Goal: Information Seeking & Learning: Find contact information

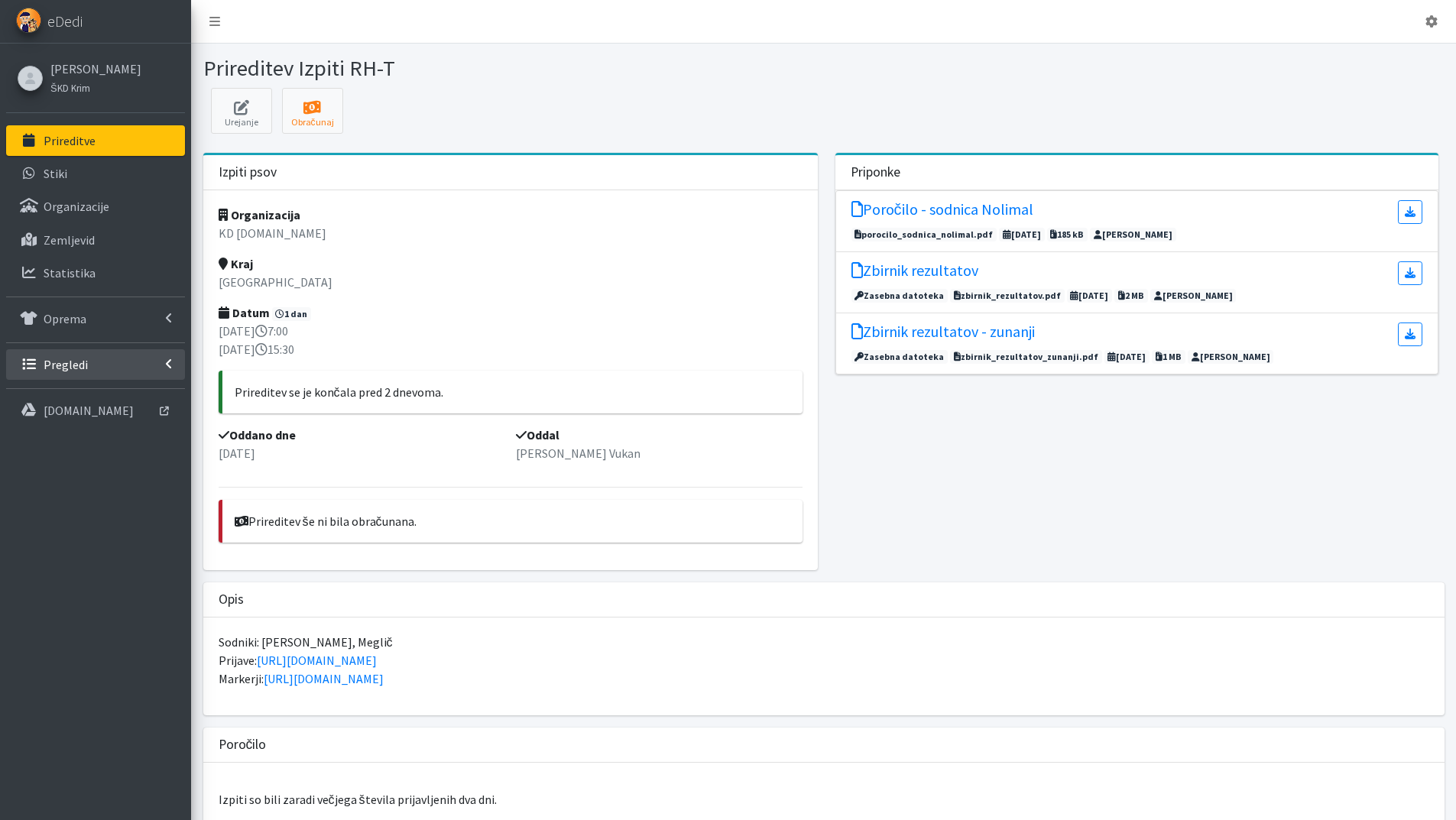
click at [69, 358] on p "Pregledi" at bounding box center [66, 363] width 45 height 15
click at [69, 390] on p "Vodniki" at bounding box center [63, 397] width 38 height 15
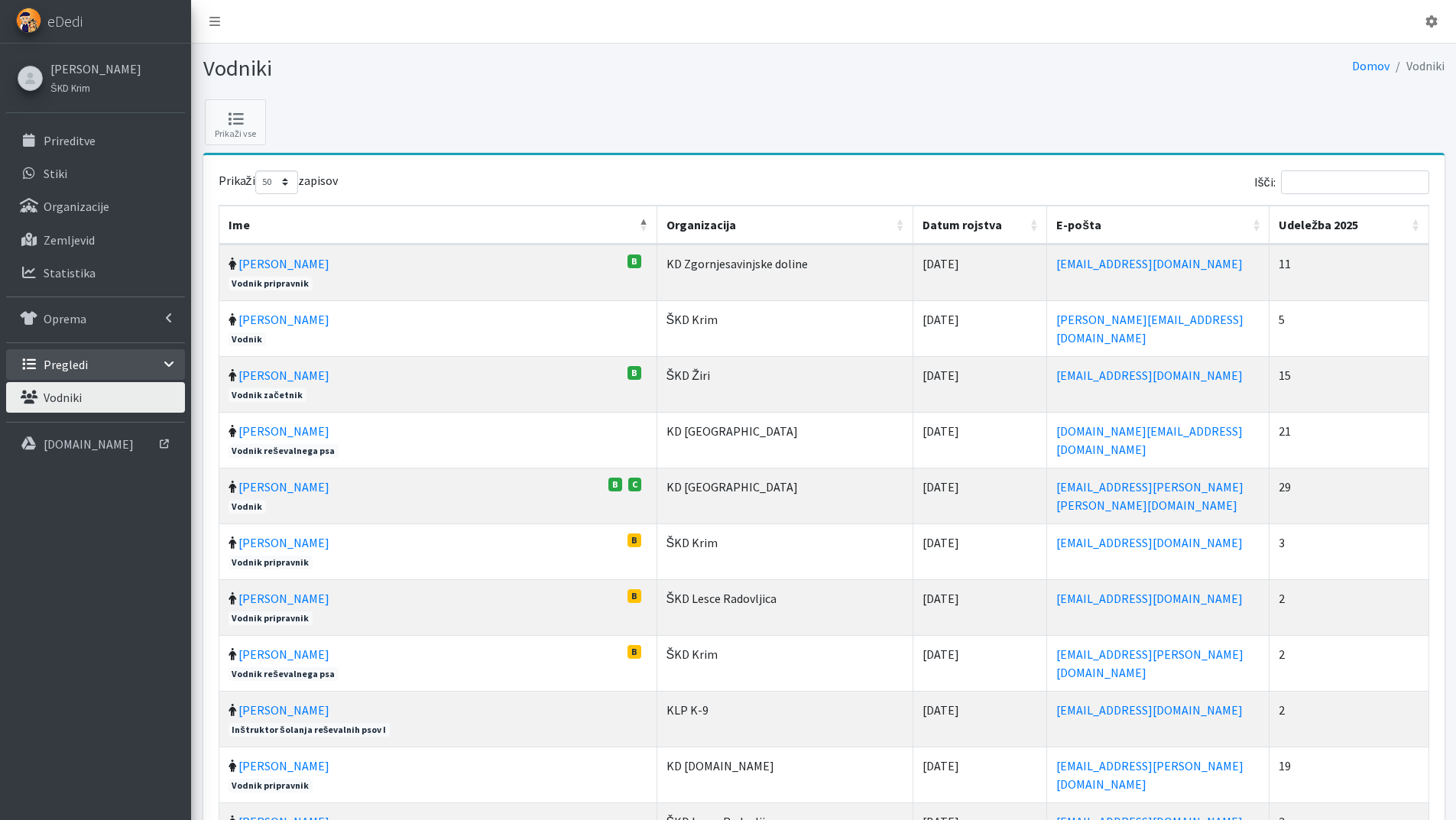
select select "50"
click at [1346, 180] on input "Išči:" at bounding box center [1355, 183] width 148 height 24
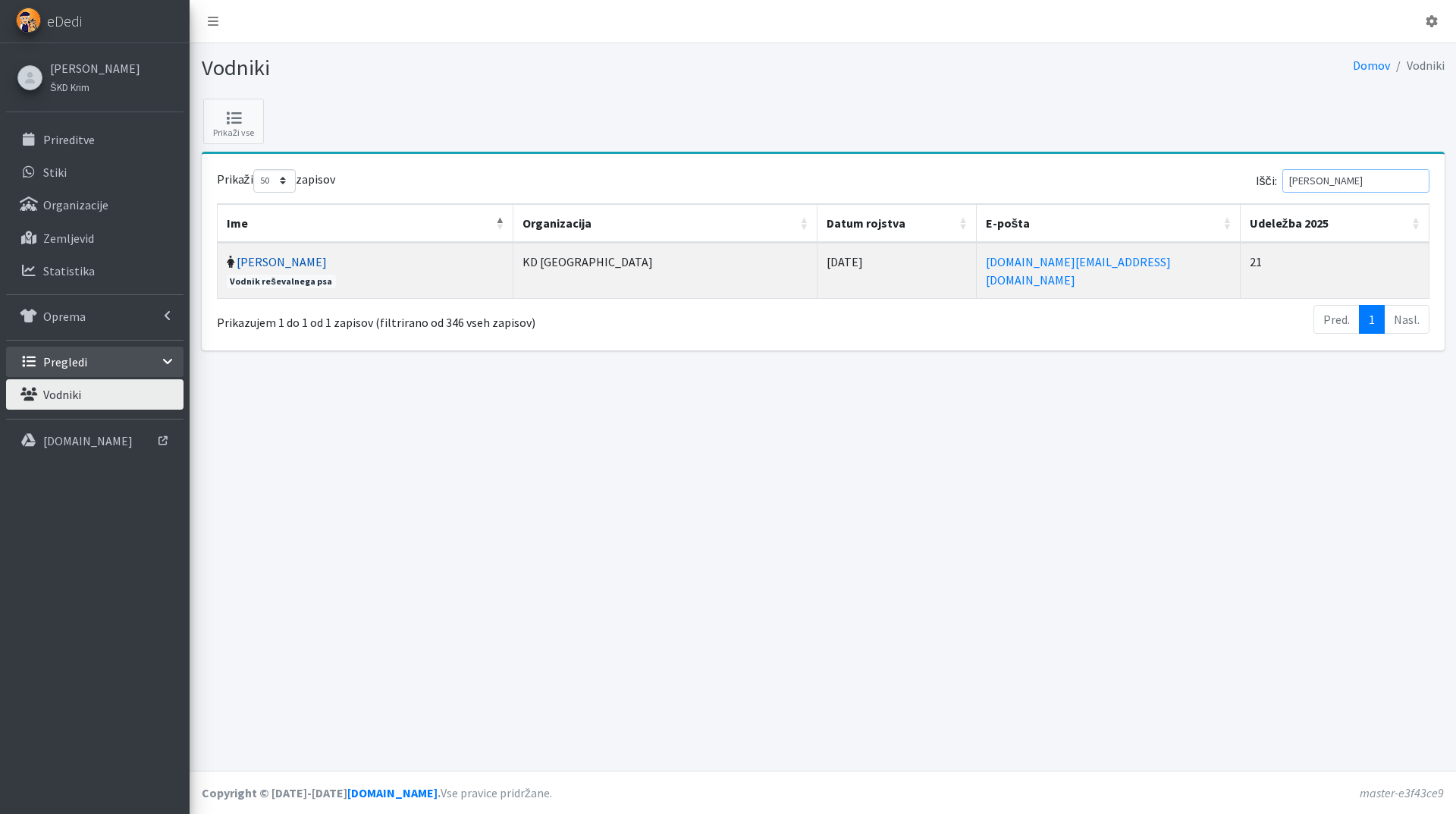
type input "ciglar"
click at [279, 258] on link "[PERSON_NAME]" at bounding box center [282, 261] width 91 height 15
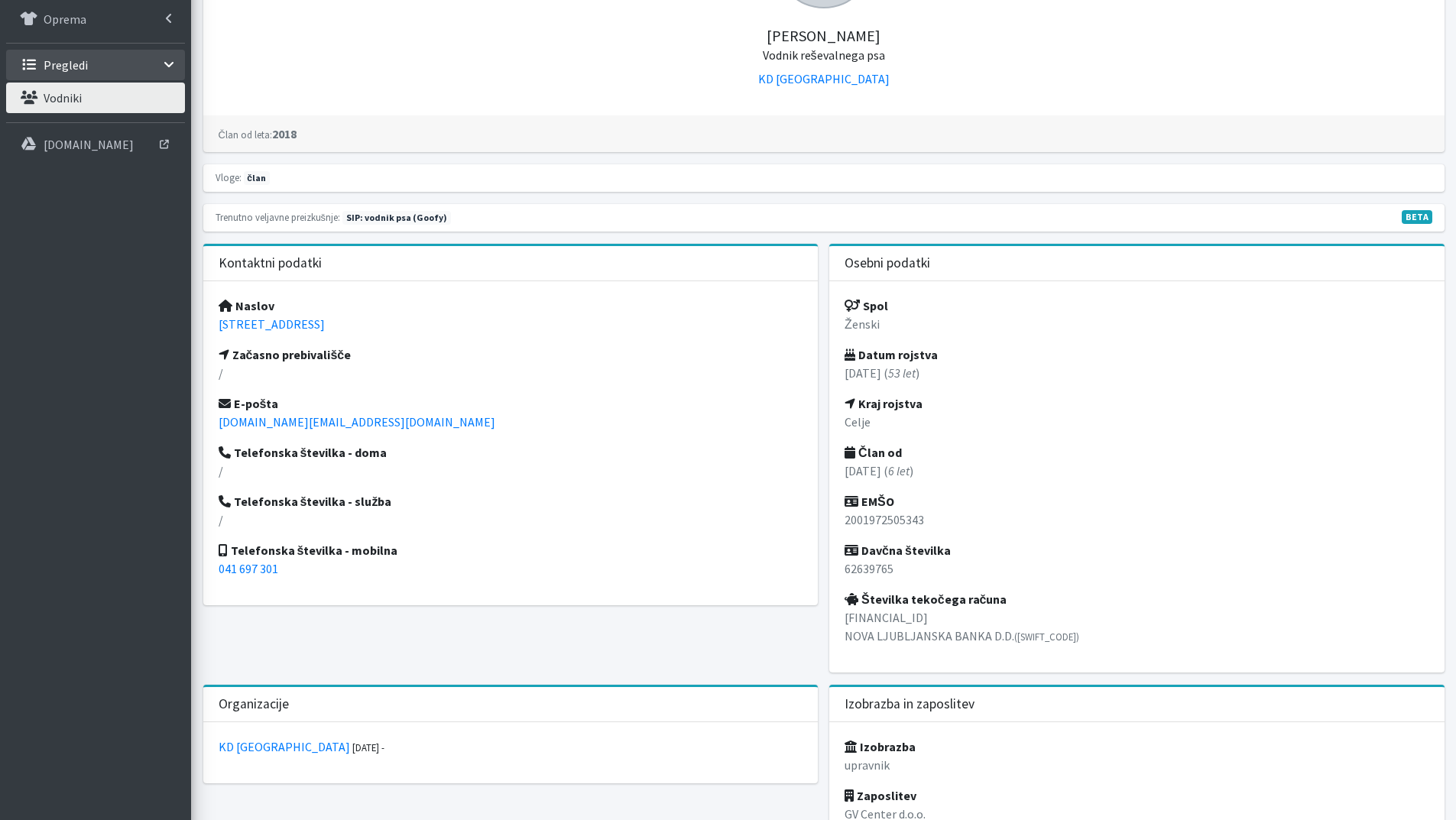
scroll to position [306, 0]
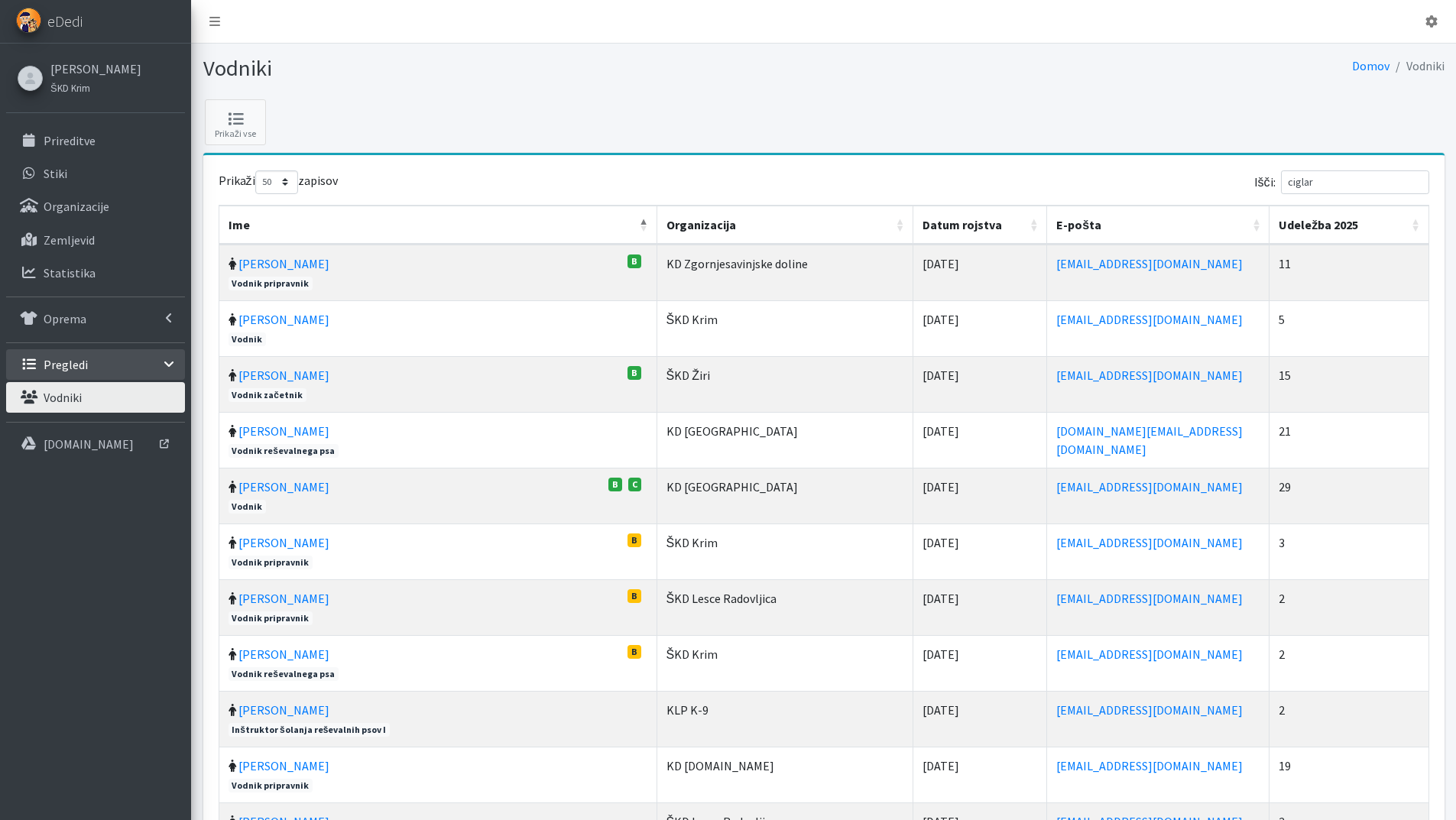
select select "50"
drag, startPoint x: 1330, startPoint y: 179, endPoint x: 1117, endPoint y: 161, distance: 213.8
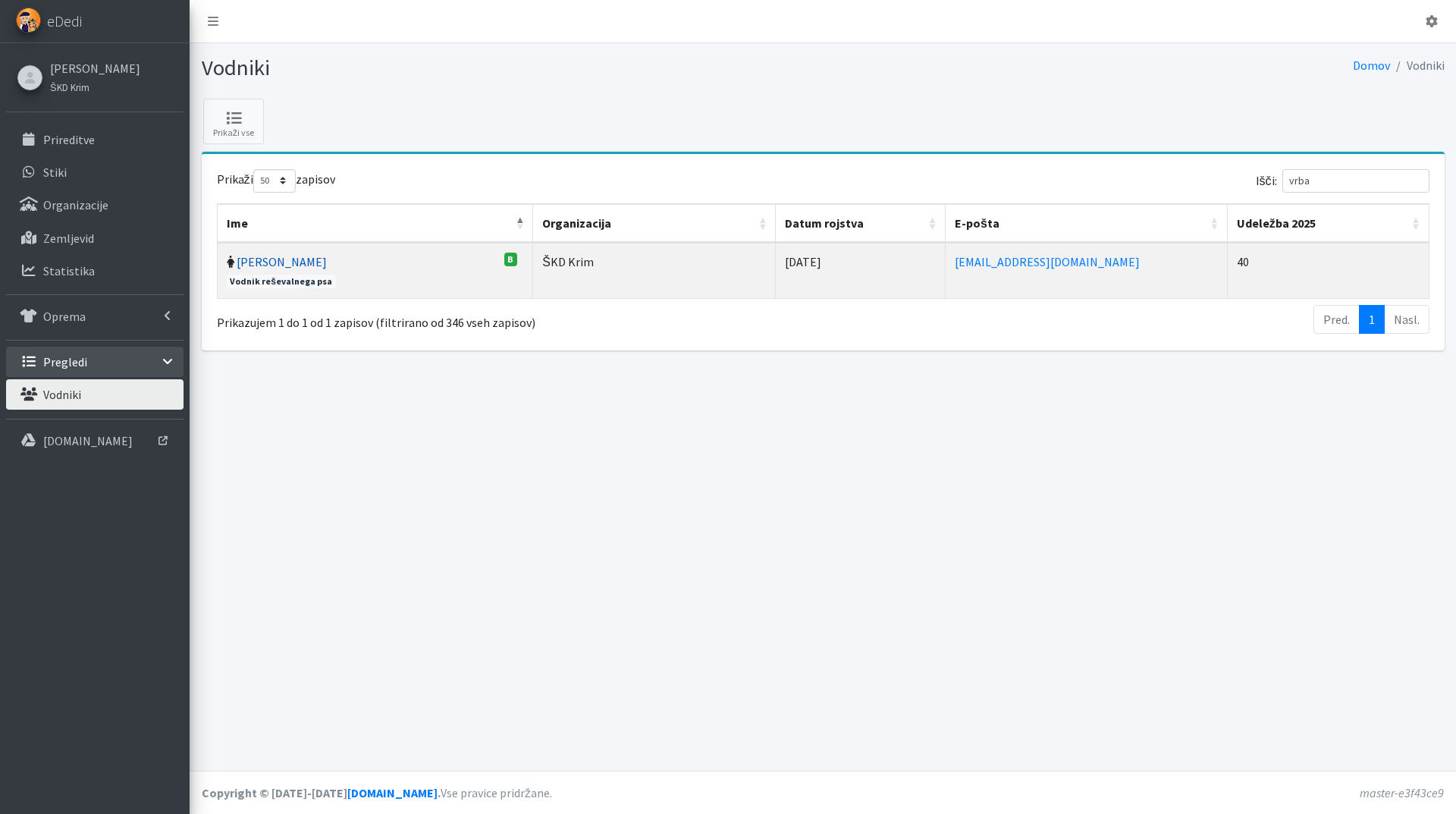
click at [261, 261] on link "Mojca Vrbančič" at bounding box center [282, 261] width 91 height 15
drag, startPoint x: 1339, startPoint y: 176, endPoint x: 1165, endPoint y: 181, distance: 174.1
click at [1252, 173] on div "Išči: vrba" at bounding box center [1129, 184] width 601 height 30
click at [285, 262] on link "Katja Harej" at bounding box center [282, 261] width 91 height 15
drag, startPoint x: 1336, startPoint y: 182, endPoint x: 1101, endPoint y: 160, distance: 236.0
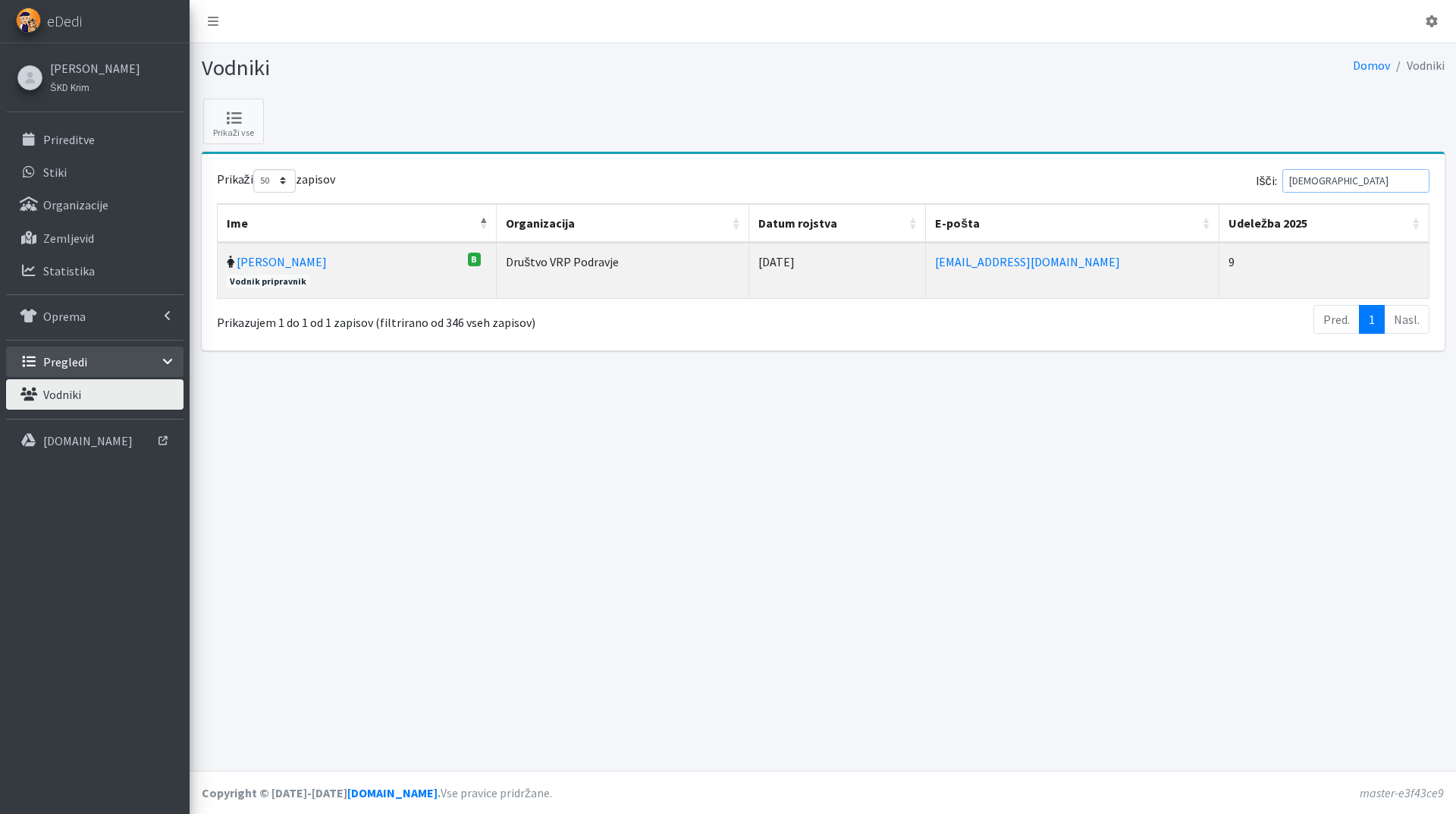
click at [1128, 162] on div "Prikaži 10 25 50 100 zapisov Išči: harej Ime Organizacija Datum rojstva E-pošta…" at bounding box center [824, 251] width 1243 height 196
click at [274, 262] on link "Jerica Lorenci" at bounding box center [282, 261] width 91 height 15
drag, startPoint x: 1331, startPoint y: 176, endPoint x: 1180, endPoint y: 174, distance: 151.0
click at [1229, 174] on div "Išči: loren" at bounding box center [1129, 184] width 601 height 30
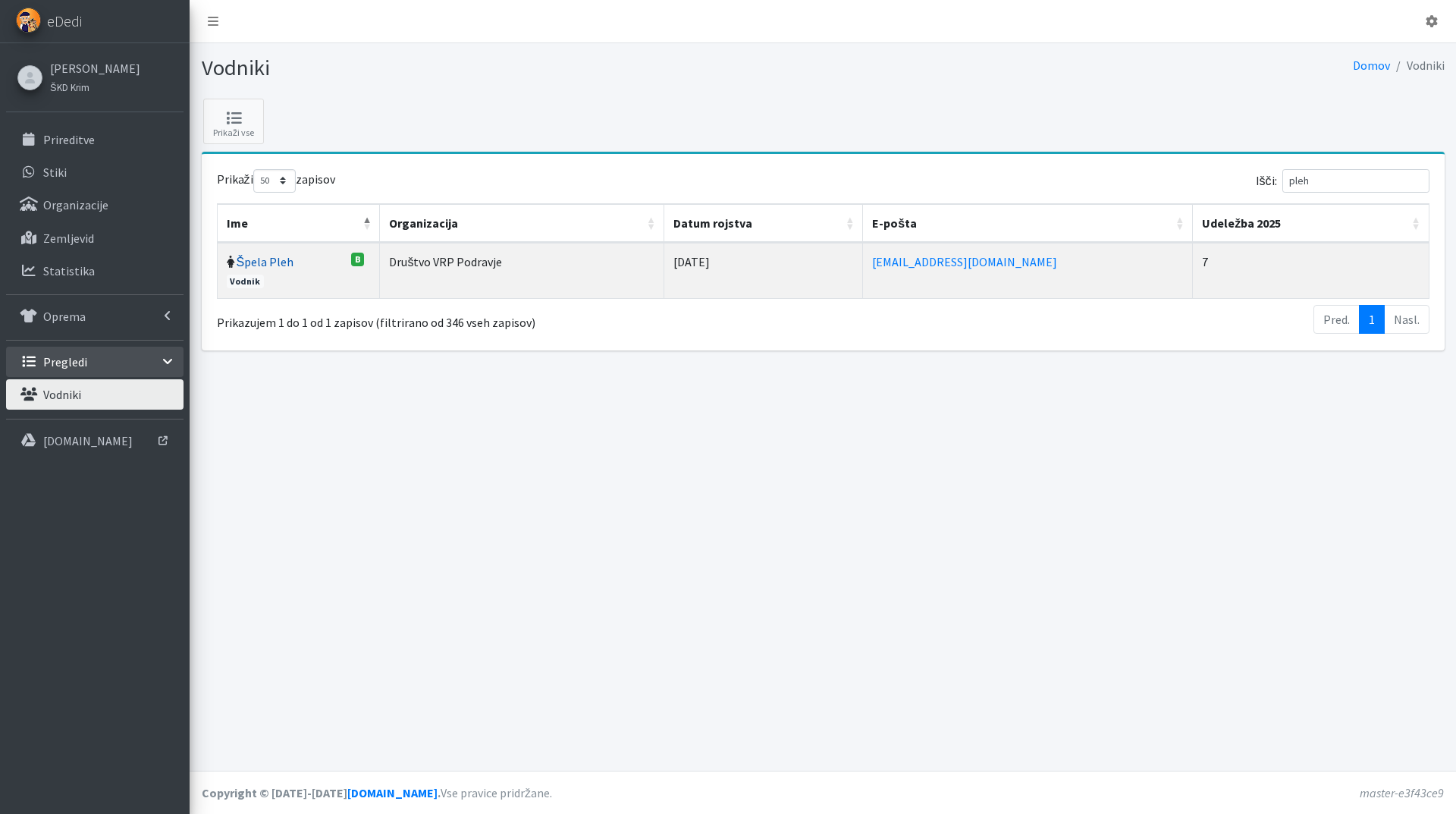
click at [277, 265] on link "Špela Pleh" at bounding box center [265, 261] width 58 height 15
drag, startPoint x: 1263, startPoint y: 177, endPoint x: 1138, endPoint y: 201, distance: 127.3
click at [1230, 180] on div "Išči: pleh" at bounding box center [1129, 184] width 601 height 30
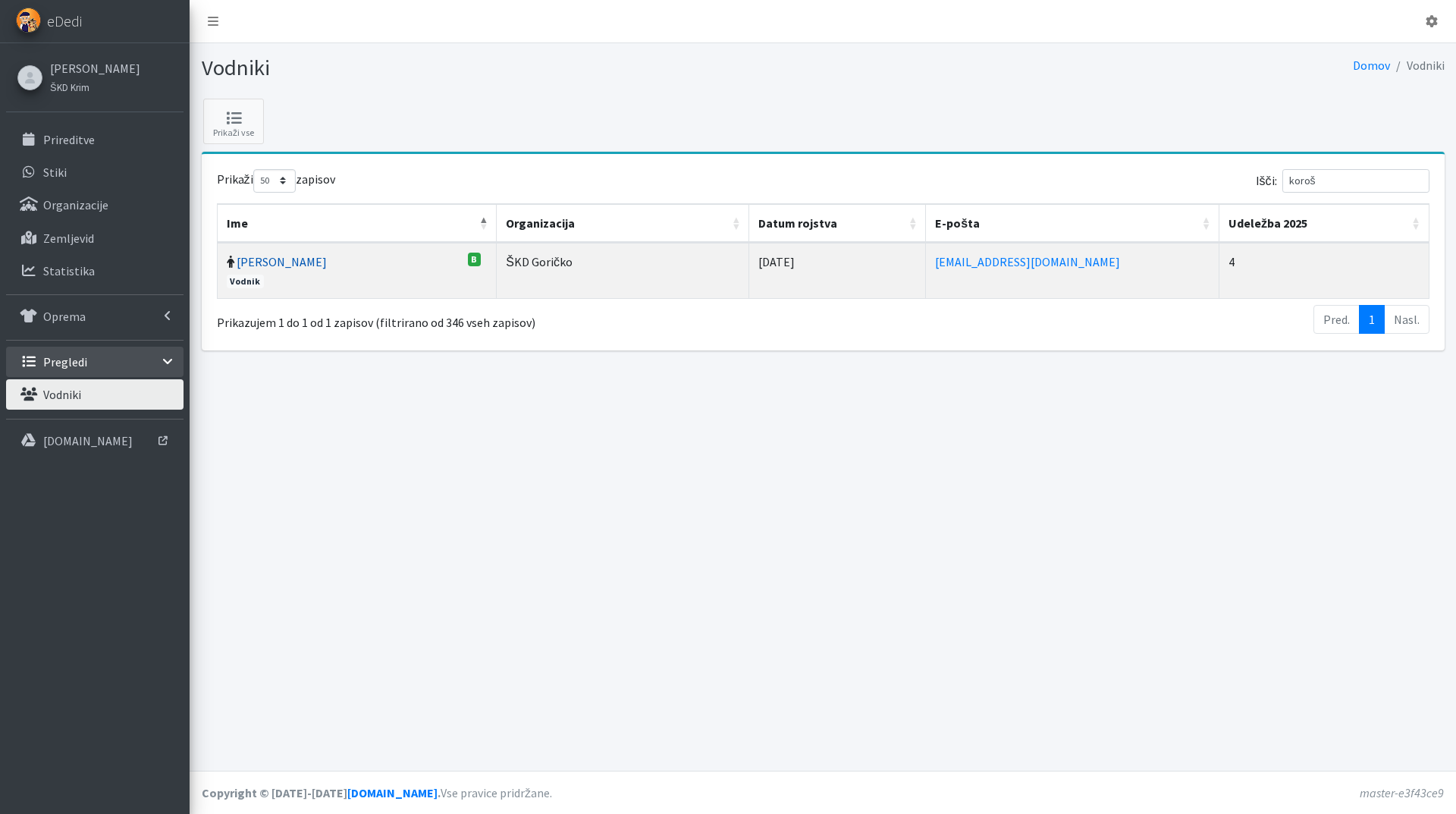
click at [258, 258] on link "Rajko Korošak" at bounding box center [282, 261] width 91 height 15
drag, startPoint x: 1312, startPoint y: 179, endPoint x: 1120, endPoint y: 173, distance: 192.1
click at [1130, 175] on div "Išči: koroš" at bounding box center [1129, 184] width 601 height 30
type input "erniš"
click at [290, 258] on link "Ivana Ernišová" at bounding box center [282, 261] width 91 height 15
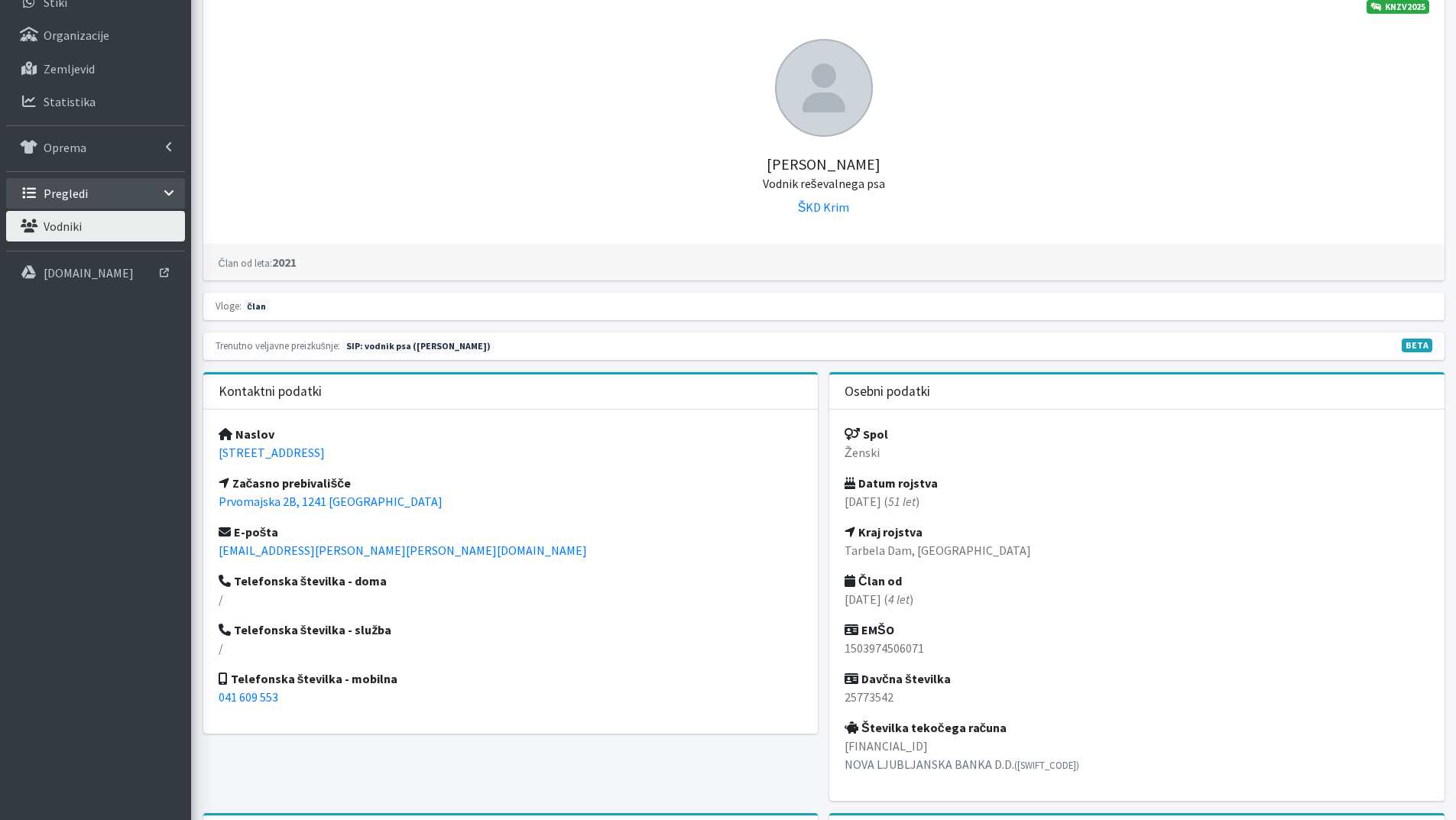
scroll to position [306, 0]
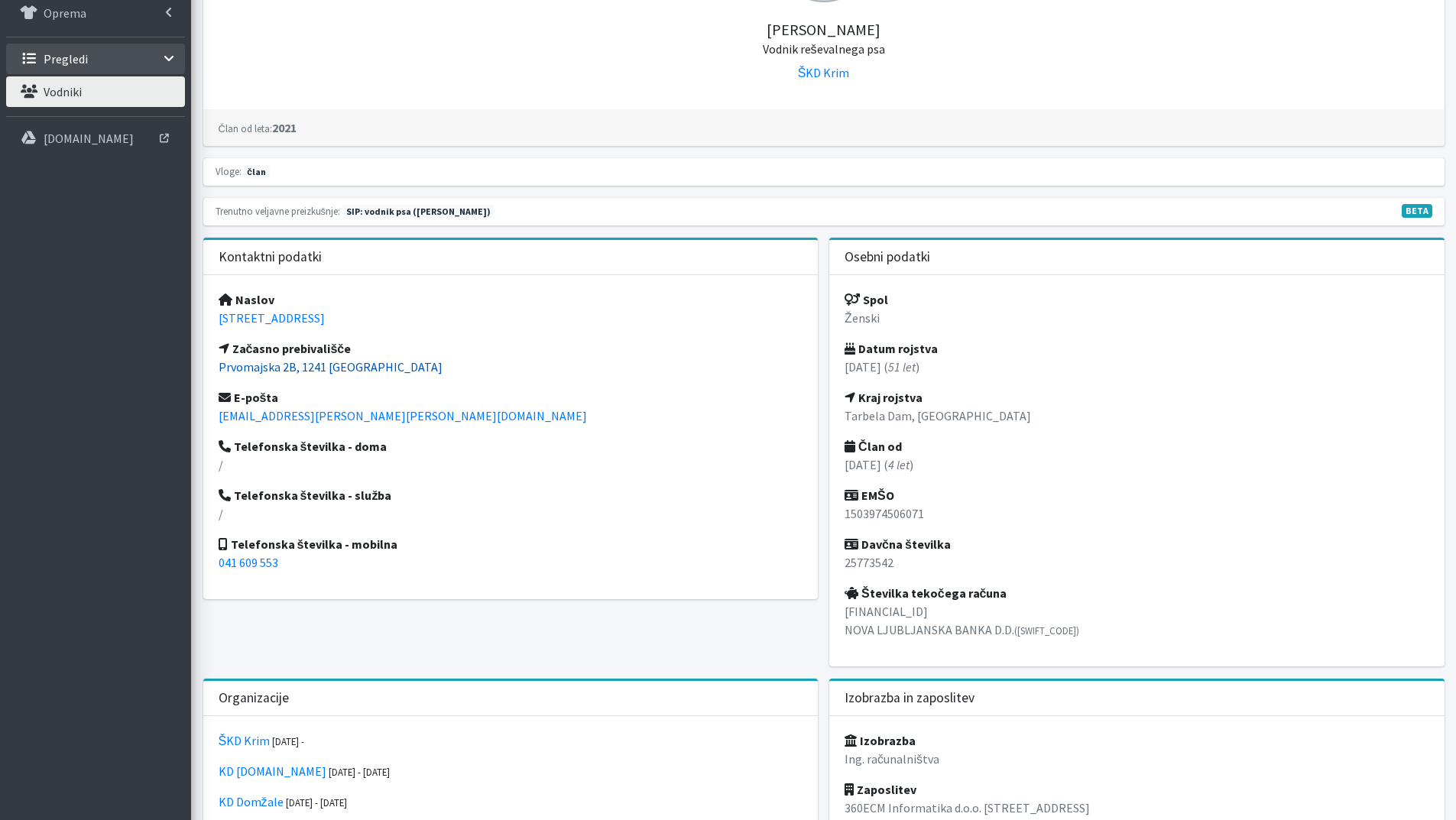
drag, startPoint x: 380, startPoint y: 367, endPoint x: 219, endPoint y: 370, distance: 161.0
click at [219, 370] on p "Prvomajska 2B, 1241 Kamnik" at bounding box center [510, 366] width 585 height 18
copy link "Prvomajska 2B, 1241 Kamnik"
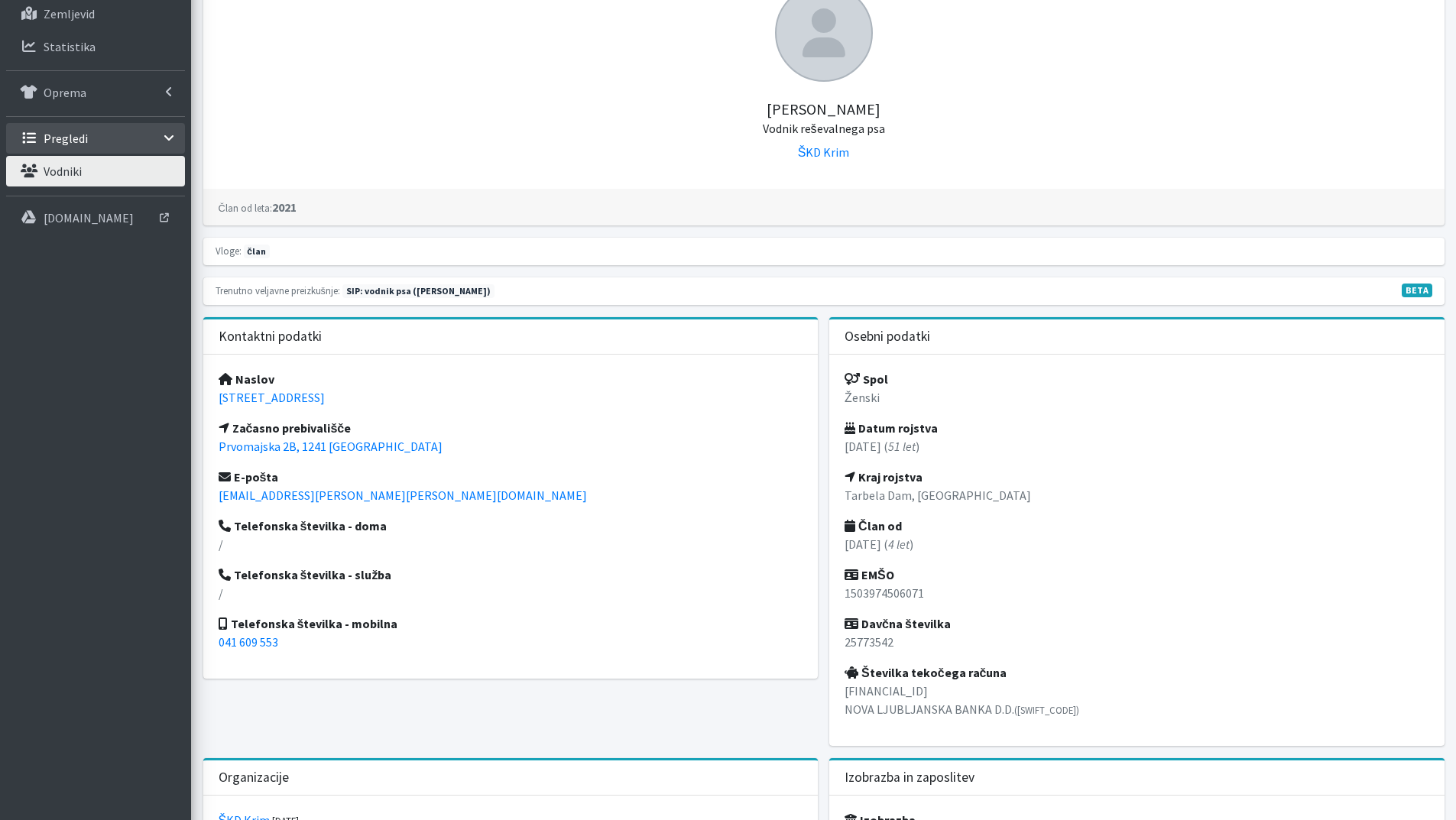
scroll to position [153, 0]
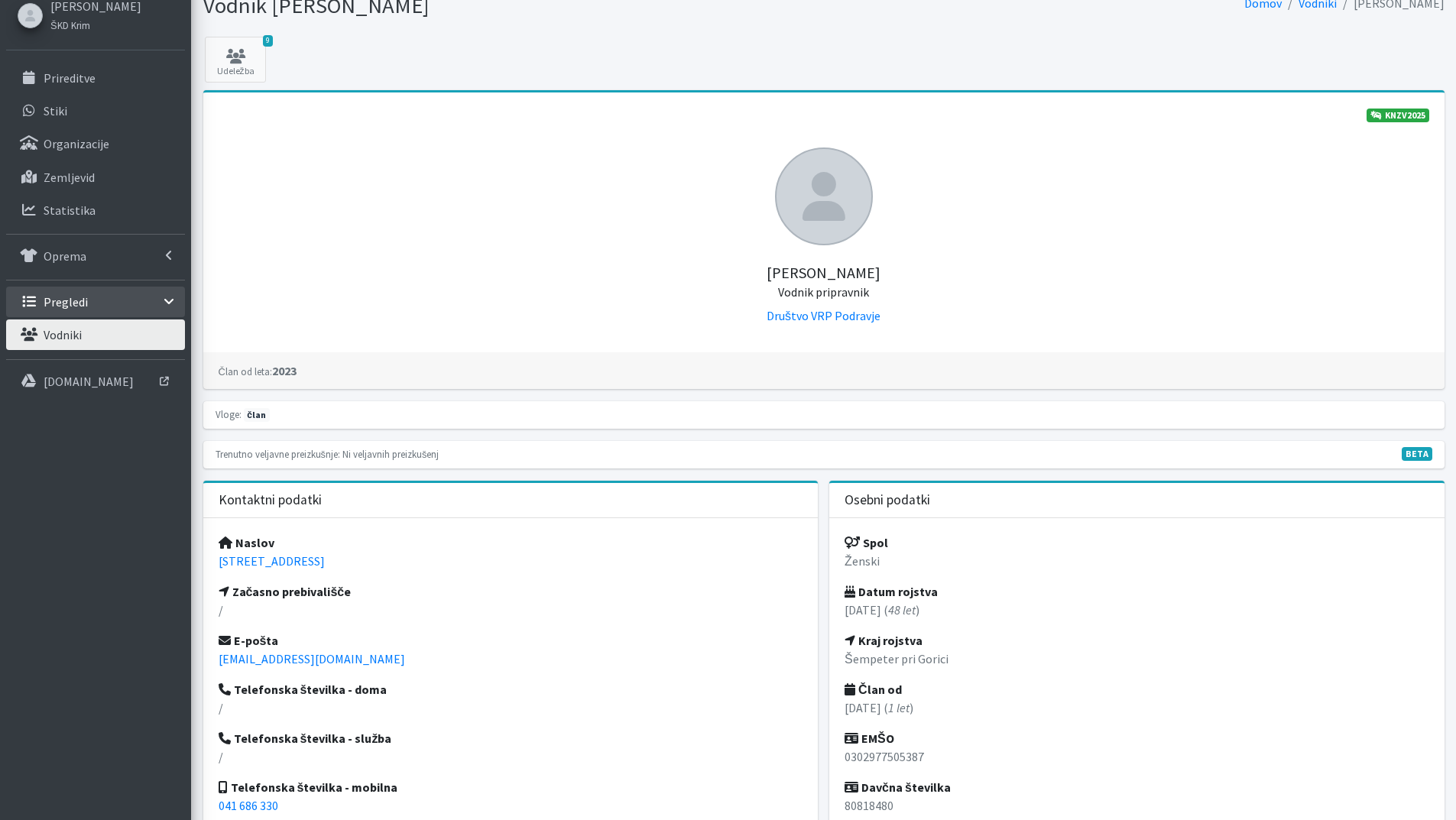
scroll to position [153, 0]
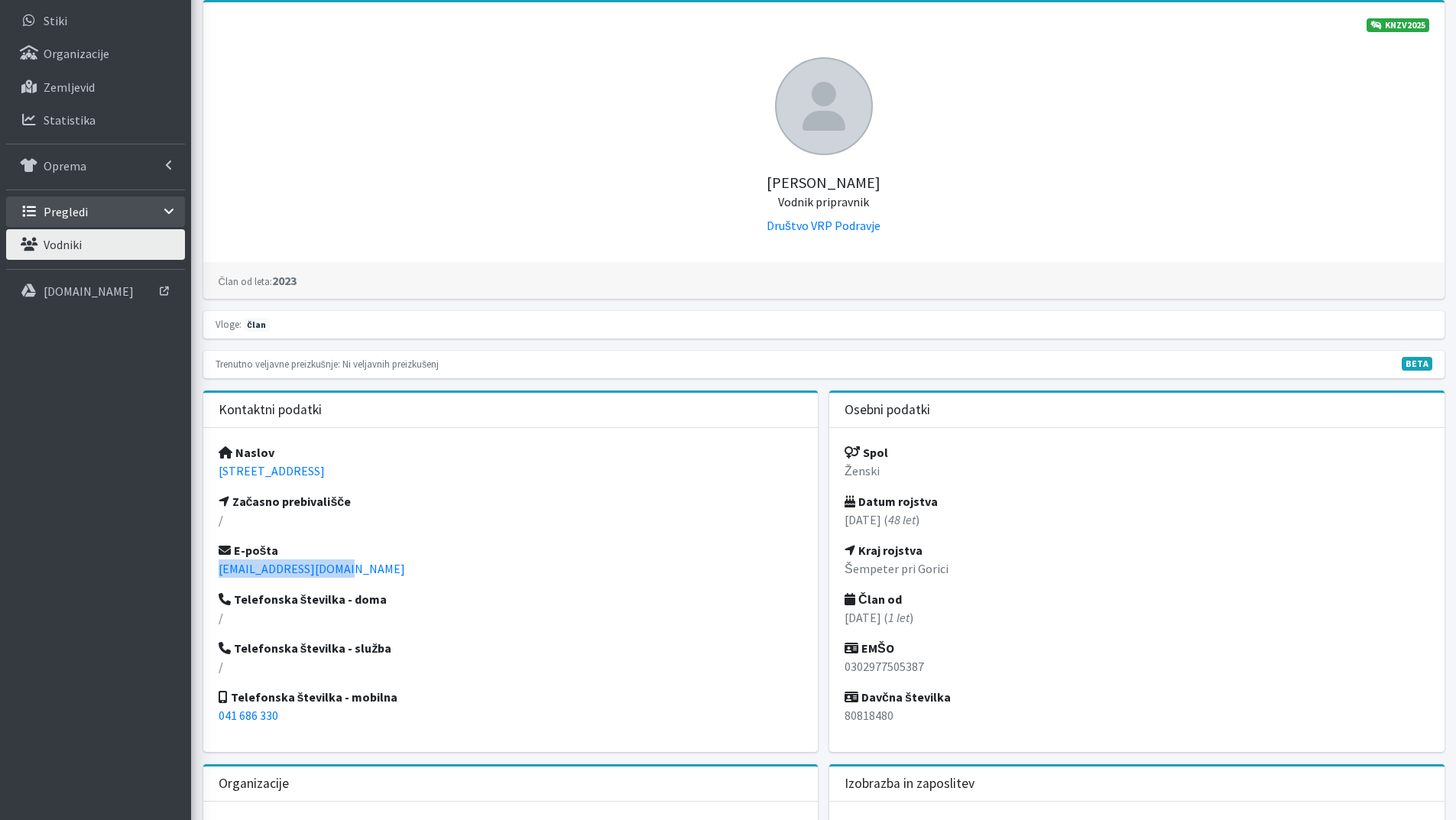
drag, startPoint x: 345, startPoint y: 570, endPoint x: 205, endPoint y: 570, distance: 140.0
click at [205, 570] on div "Naslov [STREET_ADDRESS] Začasno prebivališče / E-pošta [EMAIL_ADDRESS][DOMAIN_N…" at bounding box center [511, 590] width 616 height 324
copy link "[EMAIL_ADDRESS][DOMAIN_NAME]"
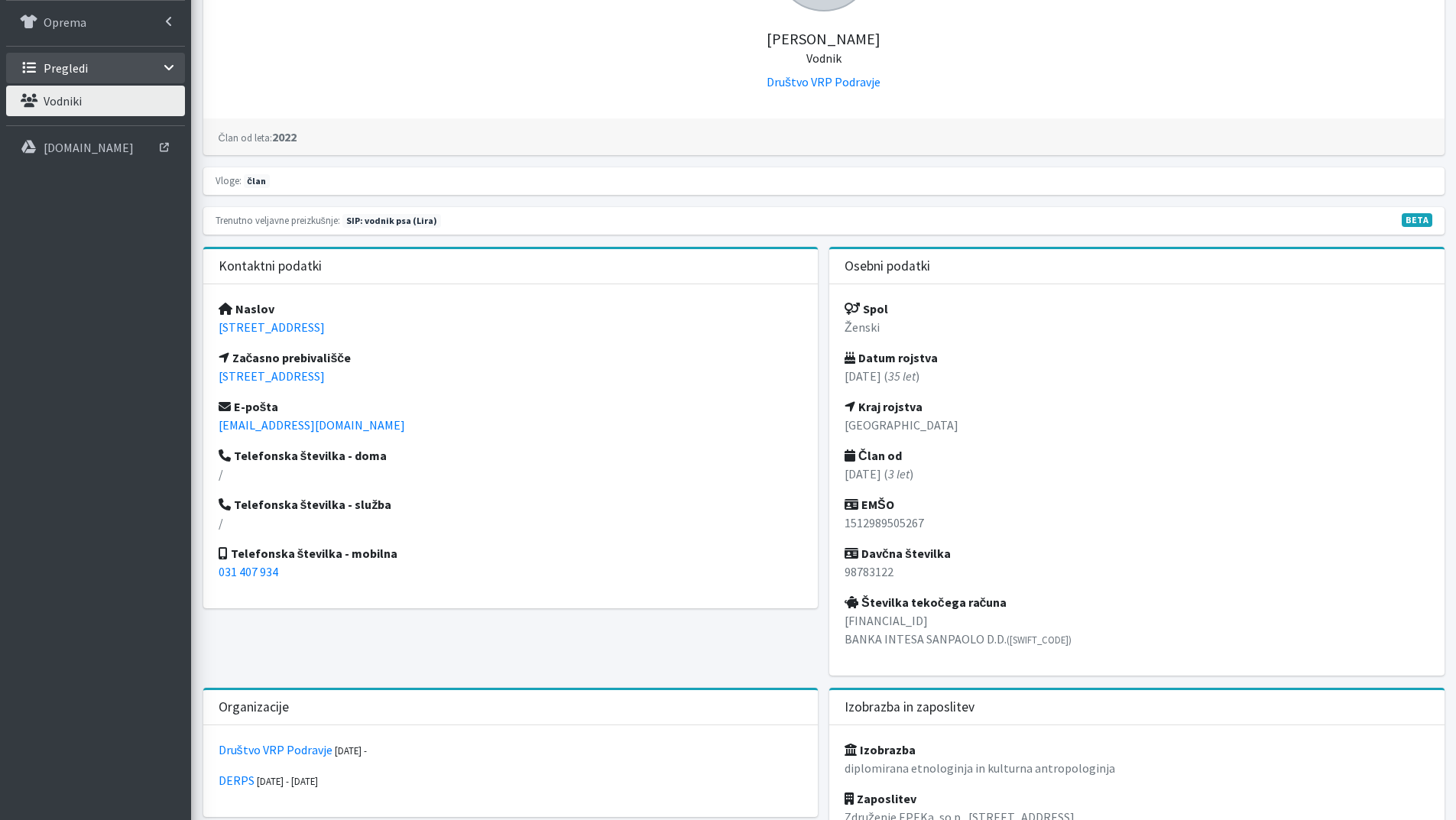
scroll to position [306, 0]
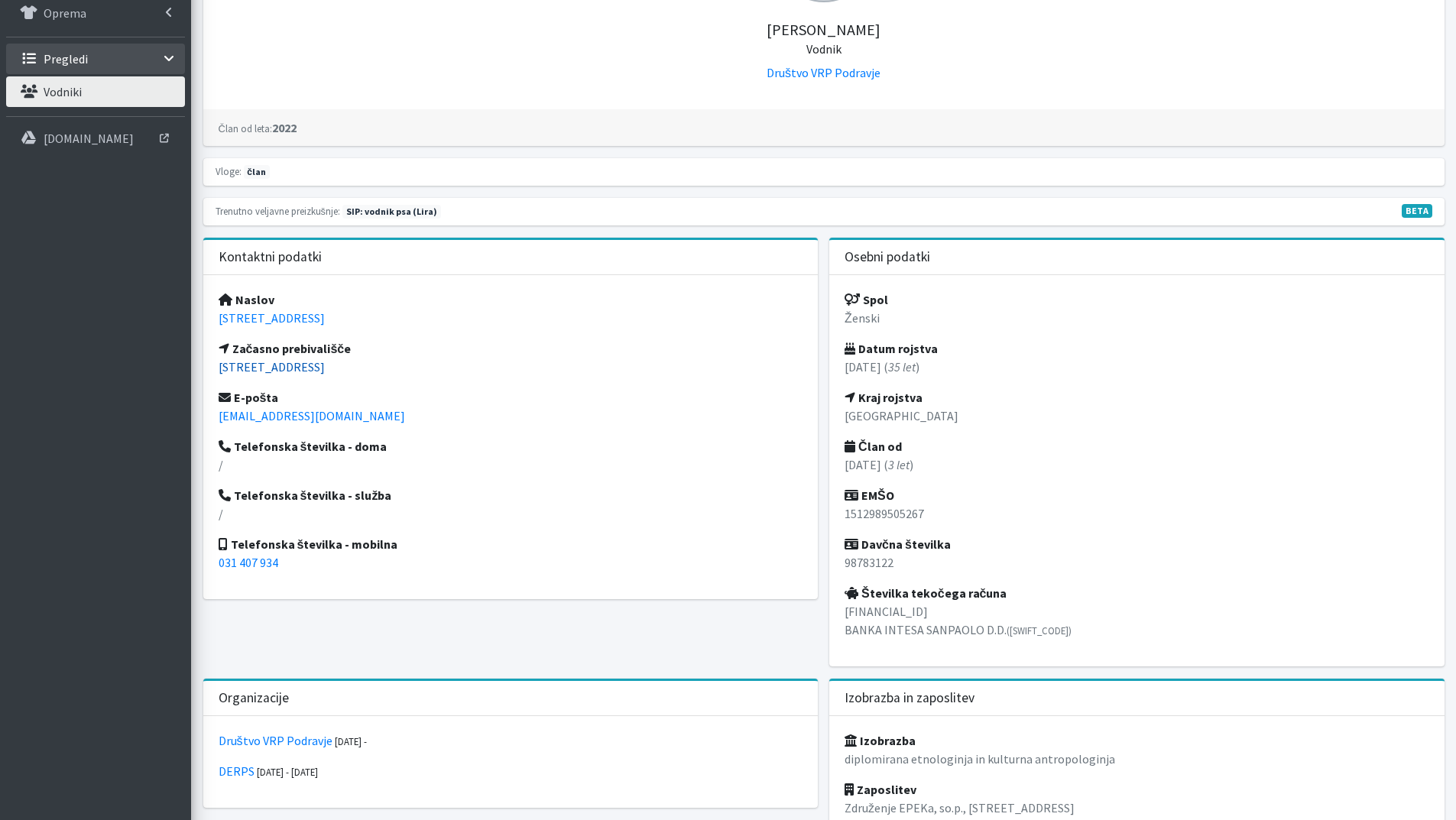
drag, startPoint x: 381, startPoint y: 365, endPoint x: 218, endPoint y: 370, distance: 163.1
click at [218, 370] on p "[STREET_ADDRESS]" at bounding box center [510, 366] width 585 height 18
copy link "[STREET_ADDRESS]"
click at [417, 407] on p "jera.lorenci@gmail.com" at bounding box center [510, 416] width 585 height 18
drag, startPoint x: 347, startPoint y: 417, endPoint x: 218, endPoint y: 422, distance: 129.1
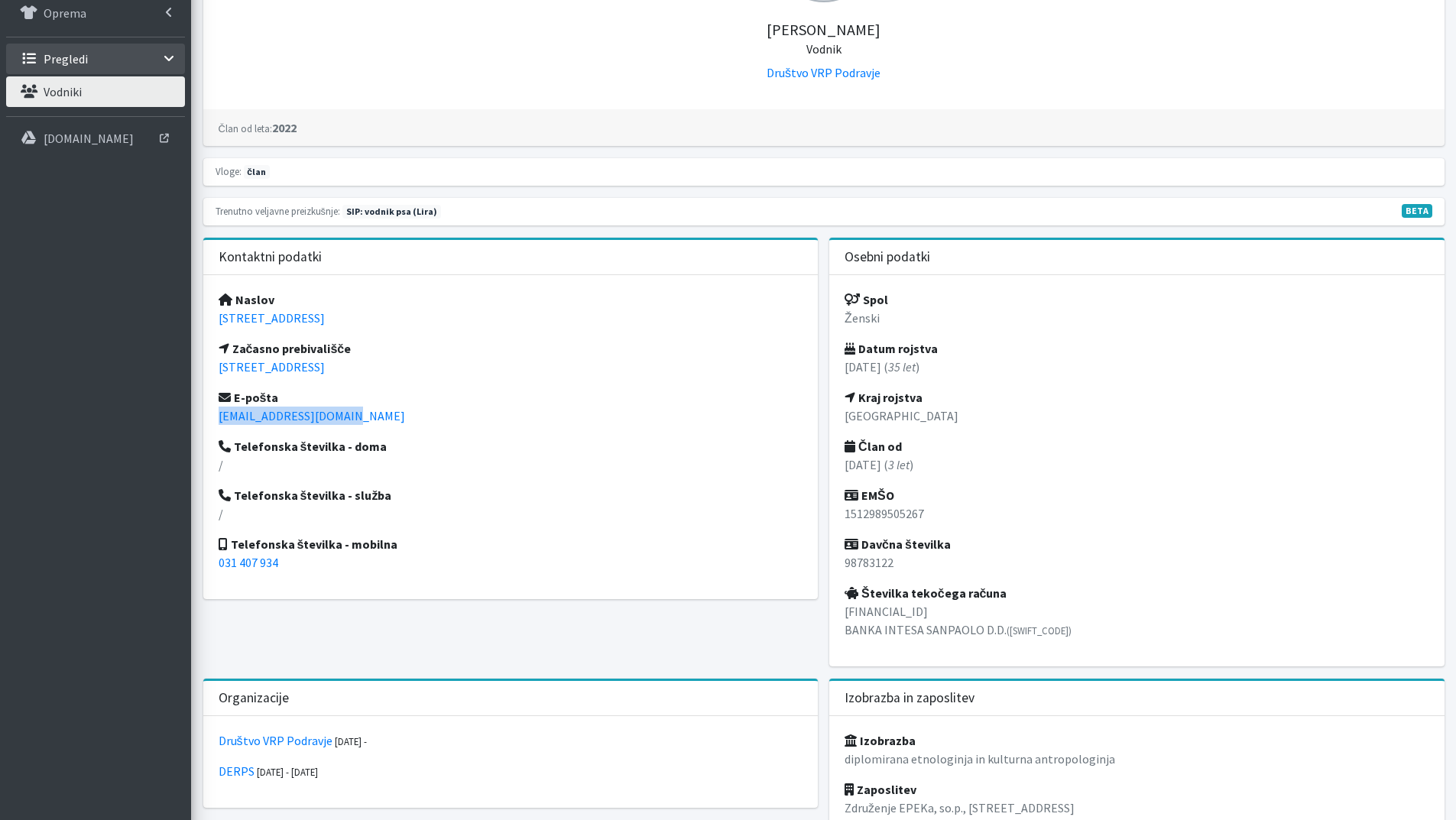
click at [218, 422] on div "Naslov Razlagova ulica 13, 2000 Maribor Začasno prebivališče Koroška cesta 52, …" at bounding box center [511, 437] width 616 height 324
copy link "jera.lorenci@gmail.com"
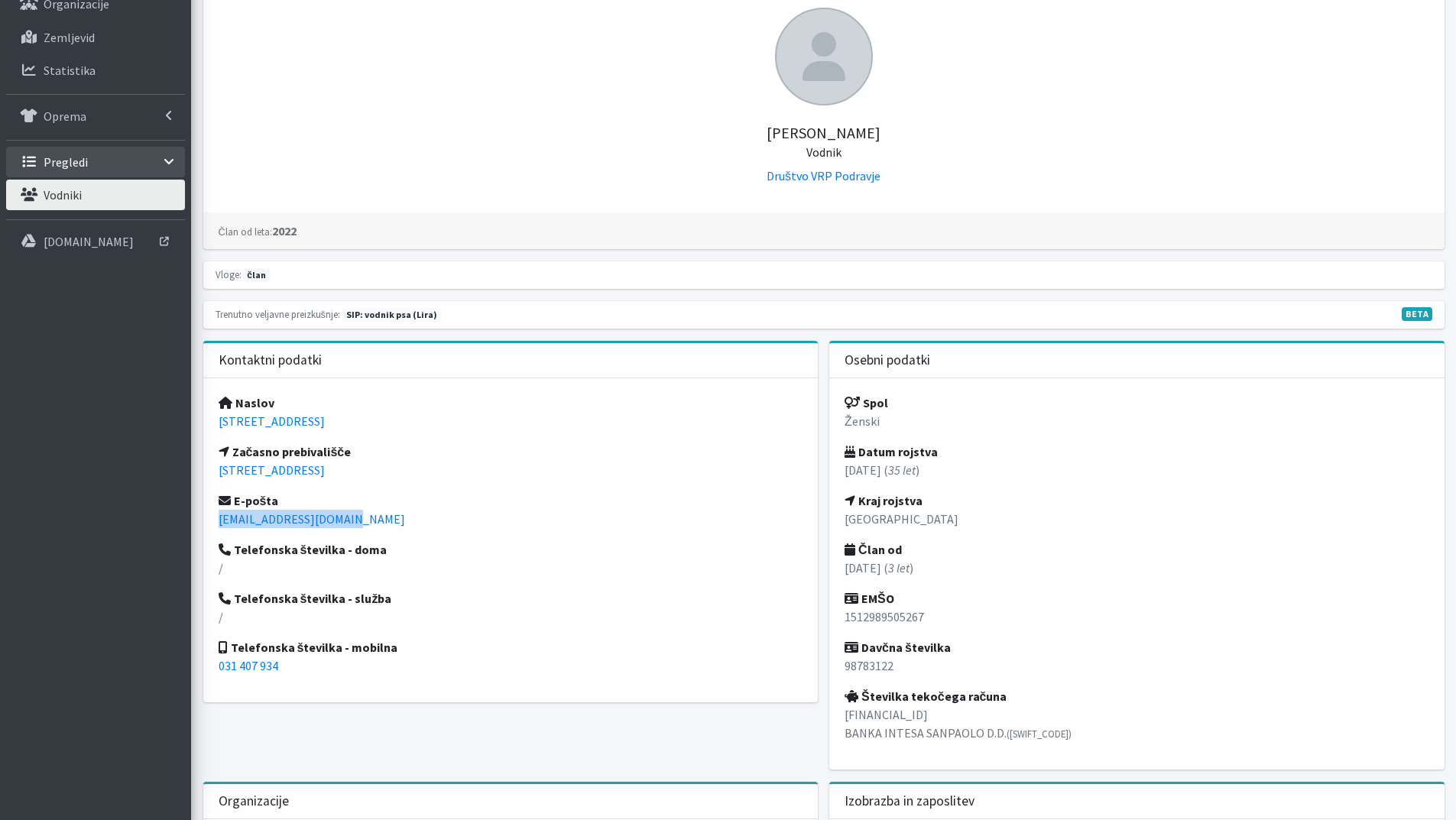
scroll to position [0, 0]
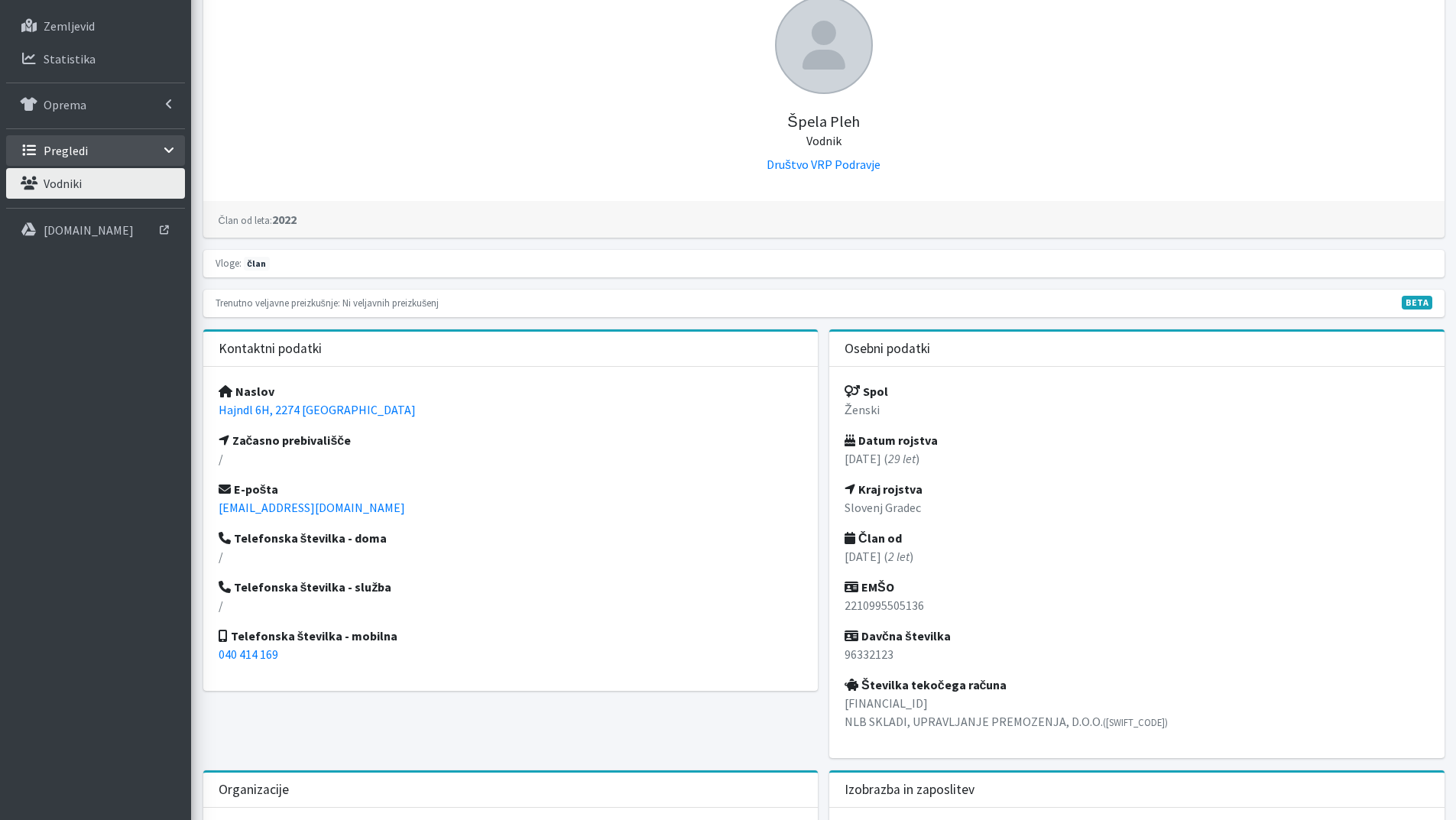
scroll to position [229, 0]
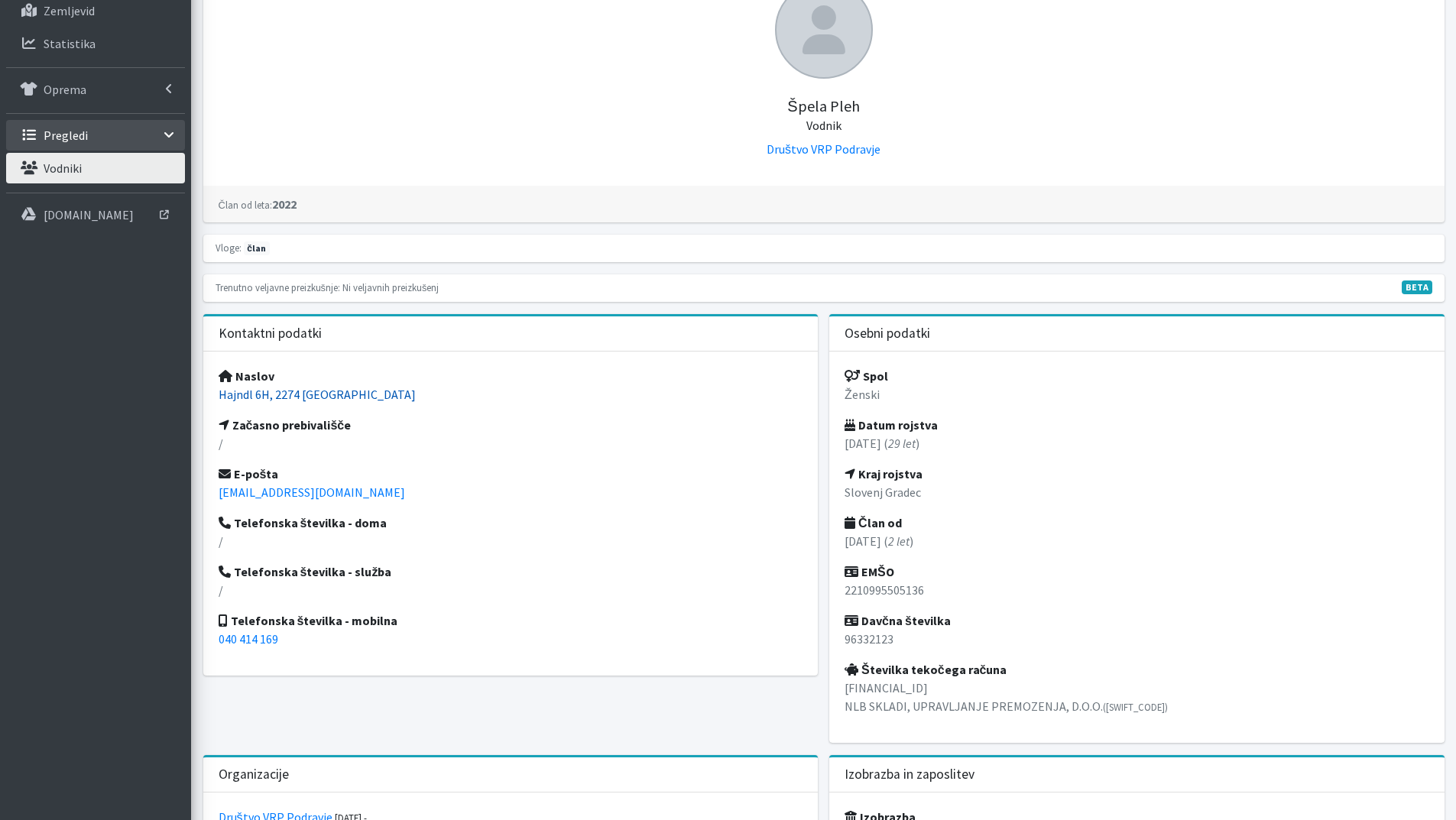
drag, startPoint x: 390, startPoint y: 394, endPoint x: 220, endPoint y: 396, distance: 170.0
click at [220, 396] on p "Hajndl 6H, 2274 Velika Nedelja" at bounding box center [510, 394] width 585 height 18
copy link "Hajndl 6H, 2274 Velika Nedelja"
drag, startPoint x: 347, startPoint y: 496, endPoint x: 203, endPoint y: 491, distance: 144.1
click at [204, 491] on div "Naslov Hajndl 6H, 2274 Velika Nedelja Začasno prebivališče / E-pošta spela.pleh…" at bounding box center [511, 513] width 616 height 324
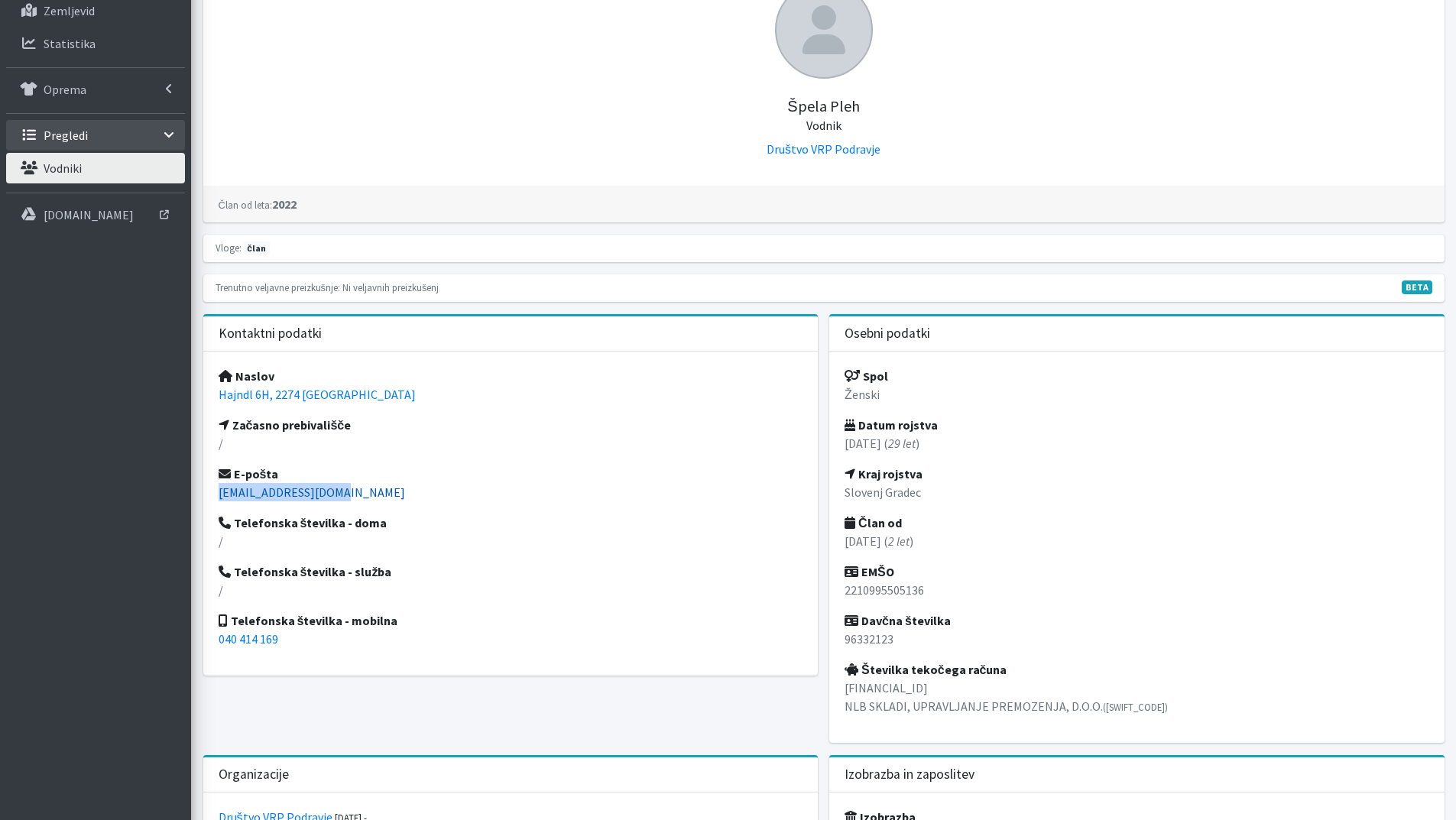
copy link "spela.pleh@gmail.com"
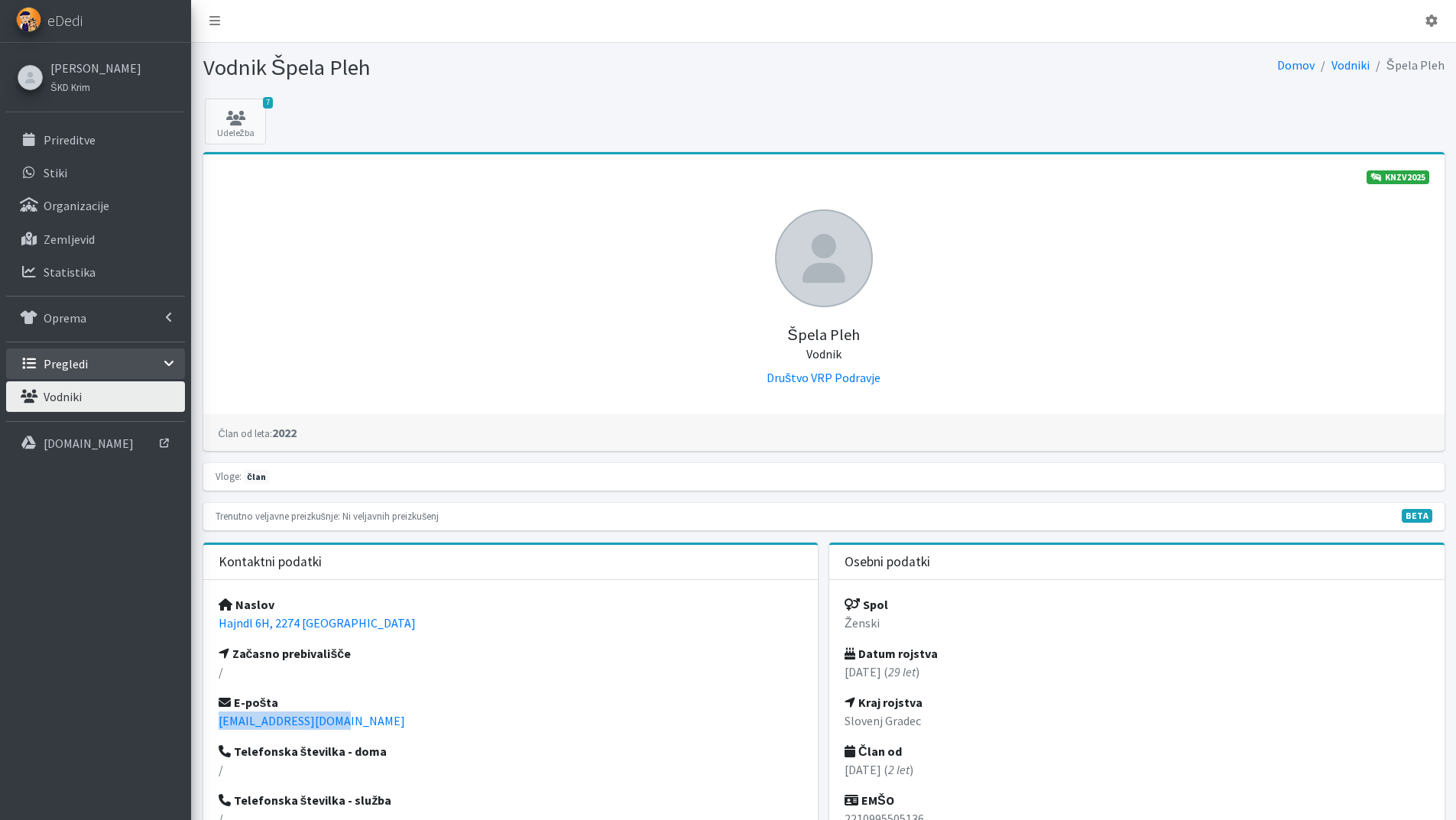
scroll to position [0, 0]
drag, startPoint x: 461, startPoint y: 623, endPoint x: 216, endPoint y: 628, distance: 245.1
click at [216, 628] on div "Naslov Krog, Plečnikova ulica 32, 9000 Murska Sobota Začasno prebivališče / E-p…" at bounding box center [511, 743] width 616 height 324
copy link "Krog, Plečnikova ulica 32, 9000 Murska Sobota"
click at [422, 721] on p "korosak.rajko@gmail.com" at bounding box center [510, 721] width 585 height 18
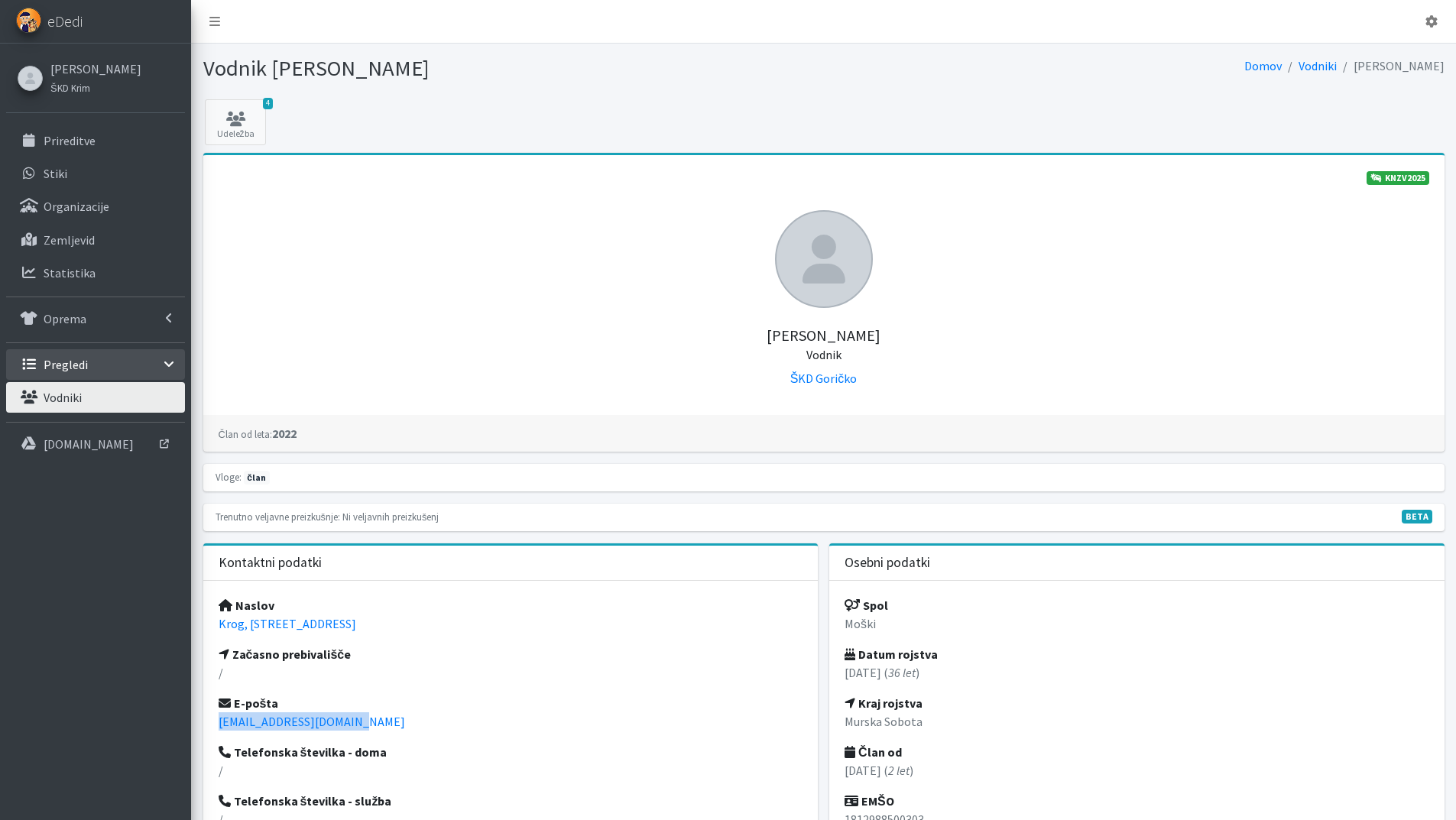
drag, startPoint x: 360, startPoint y: 720, endPoint x: 217, endPoint y: 729, distance: 143.3
click at [218, 729] on div "Naslov Krog, Plečnikova ulica 32, 9000 Murska Sobota Začasno prebivališče / E-p…" at bounding box center [511, 743] width 616 height 324
copy link "korosak.rajko@gmail.com"
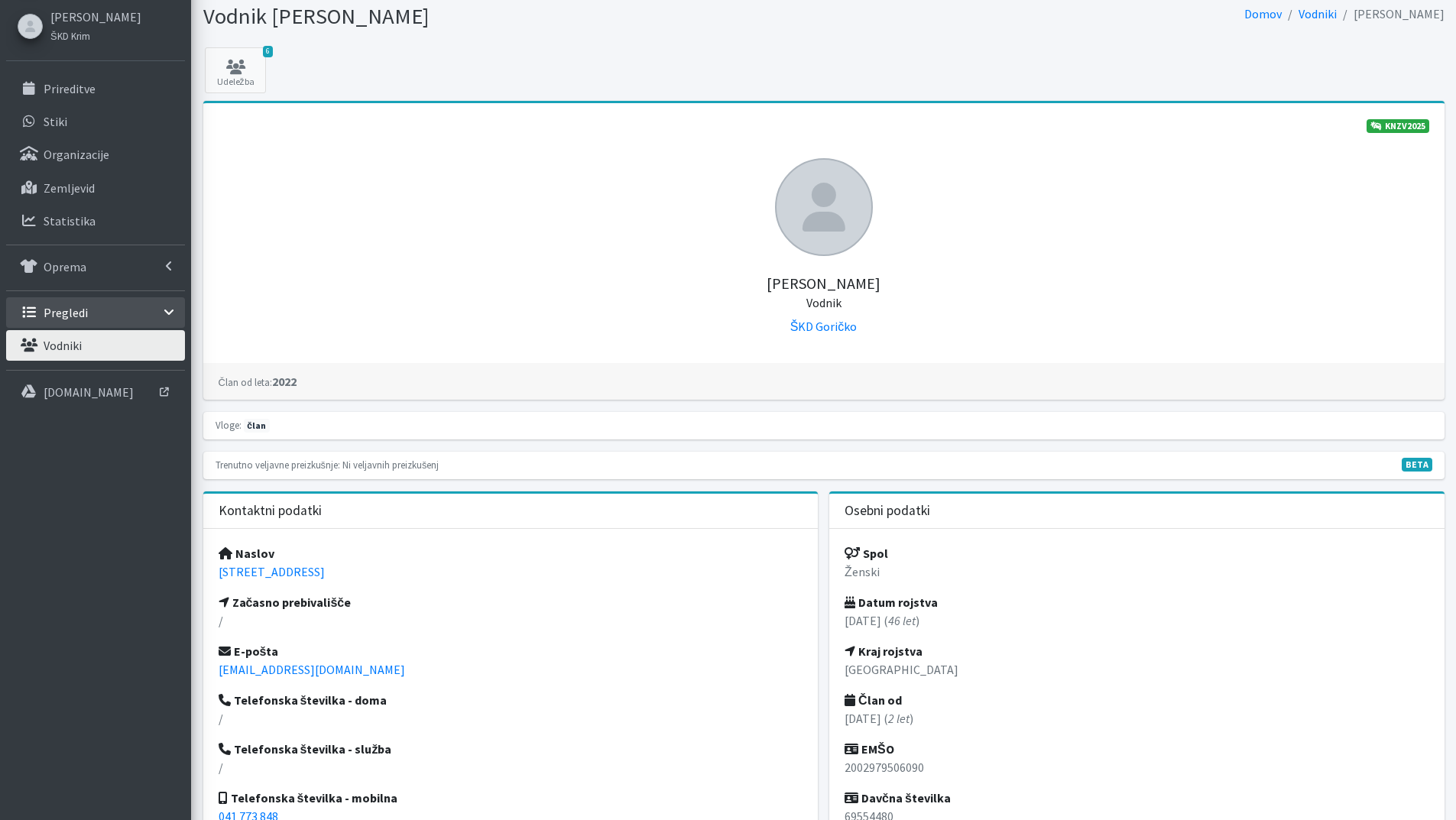
scroll to position [229, 0]
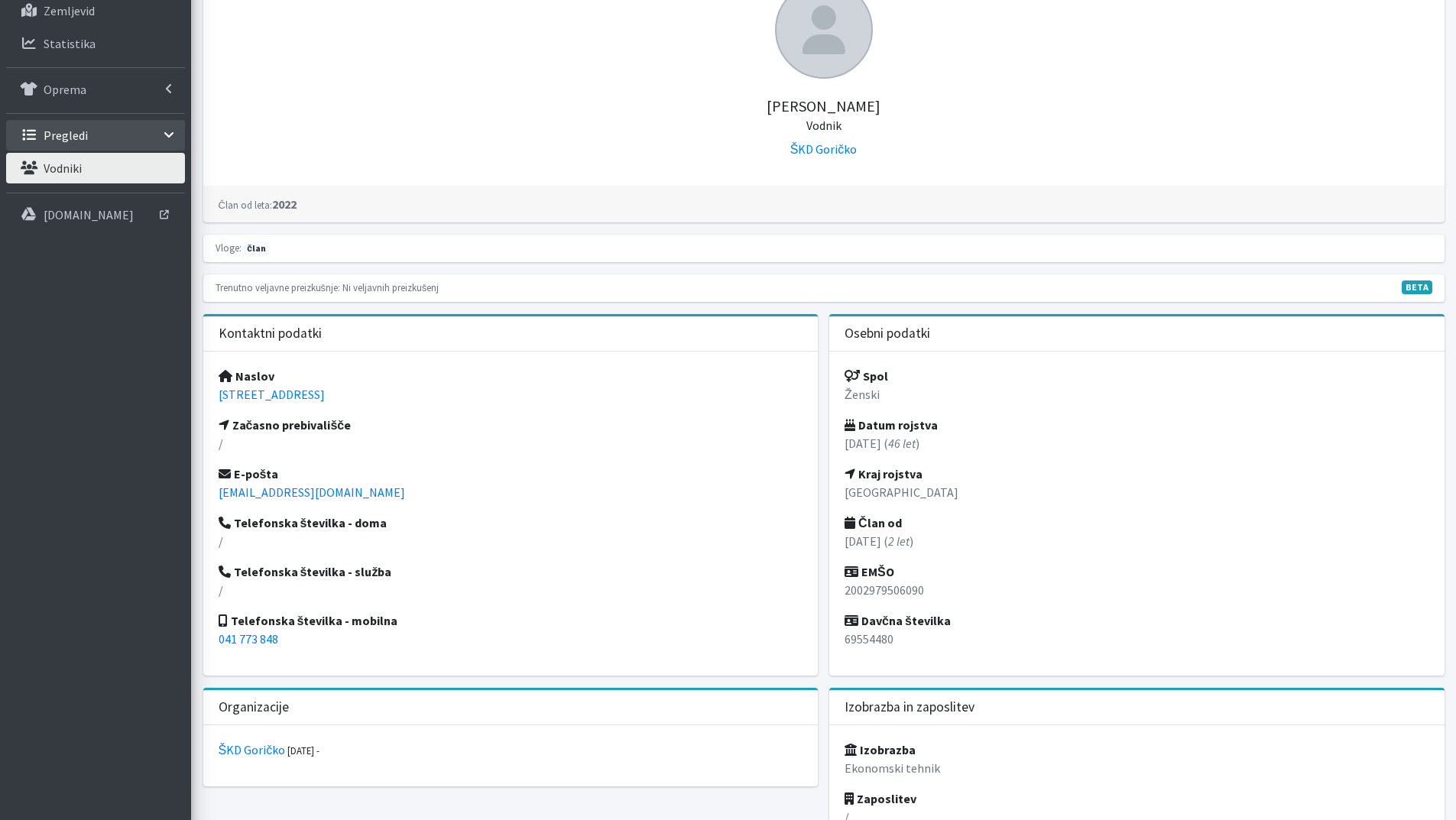
click at [456, 399] on p "[STREET_ADDRESS]" at bounding box center [510, 394] width 585 height 18
drag, startPoint x: 420, startPoint y: 393, endPoint x: 220, endPoint y: 393, distance: 200.0
click at [220, 393] on p "[STREET_ADDRESS]" at bounding box center [510, 394] width 585 height 18
copy link "[STREET_ADDRESS]"
click at [413, 494] on p "[EMAIL_ADDRESS][DOMAIN_NAME]" at bounding box center [510, 491] width 585 height 18
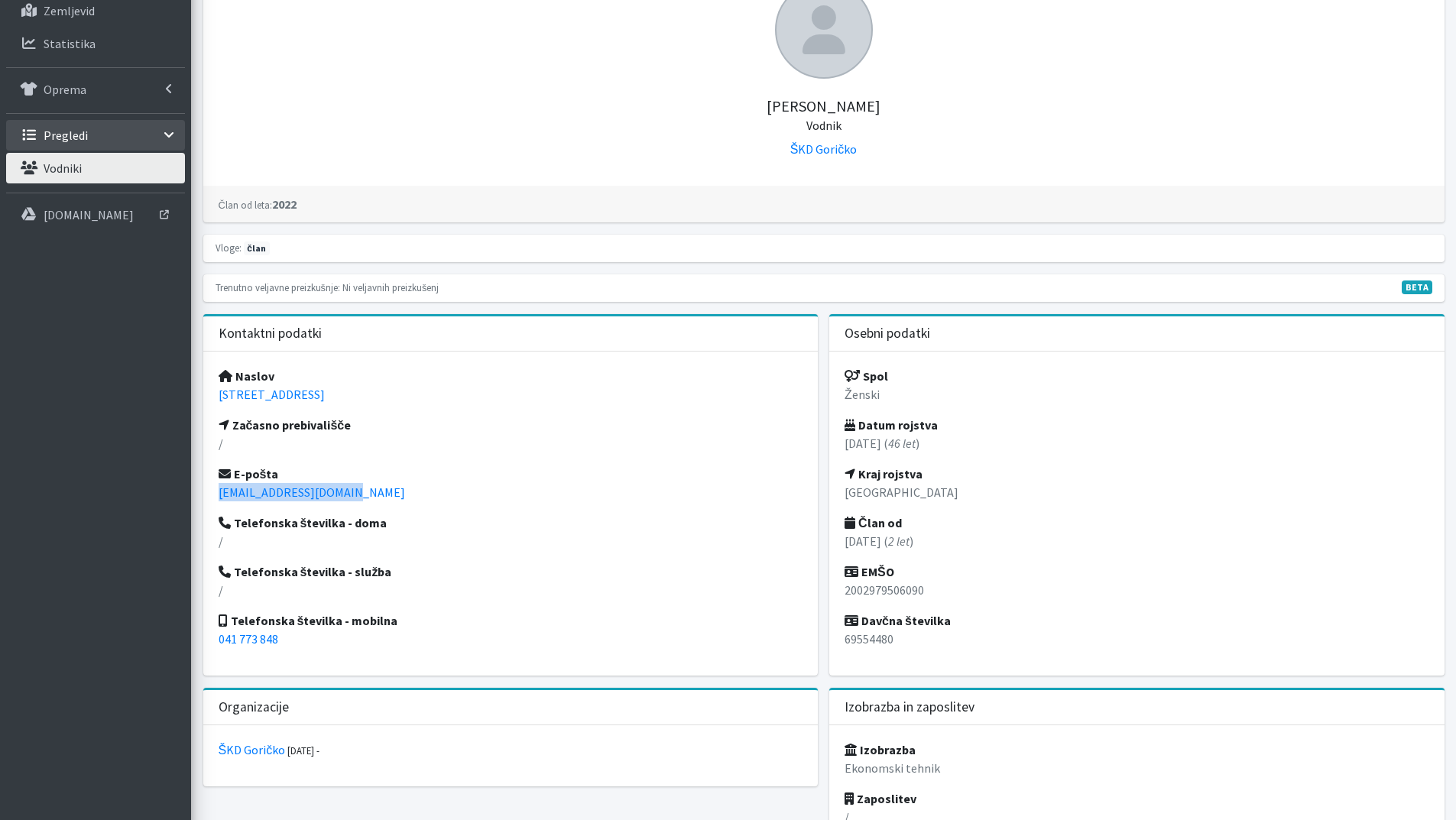
drag, startPoint x: 347, startPoint y: 492, endPoint x: 217, endPoint y: 496, distance: 130.1
click at [218, 496] on div "Naslov [STREET_ADDRESS] Začasno prebivališče / E-pošta [PERSON_NAME][EMAIL_ADDR…" at bounding box center [511, 513] width 616 height 324
copy link "[EMAIL_ADDRESS][DOMAIN_NAME]"
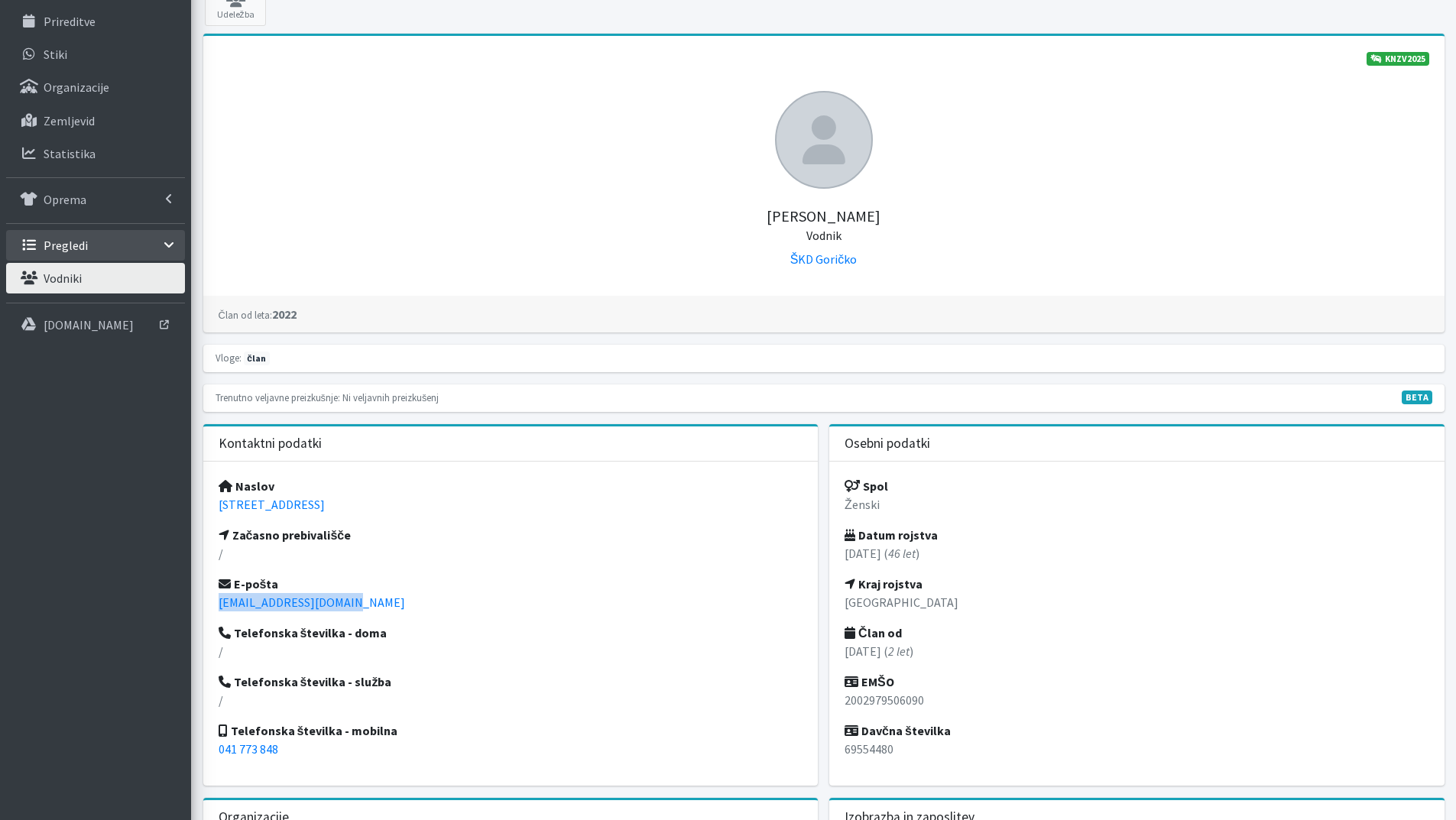
scroll to position [0, 0]
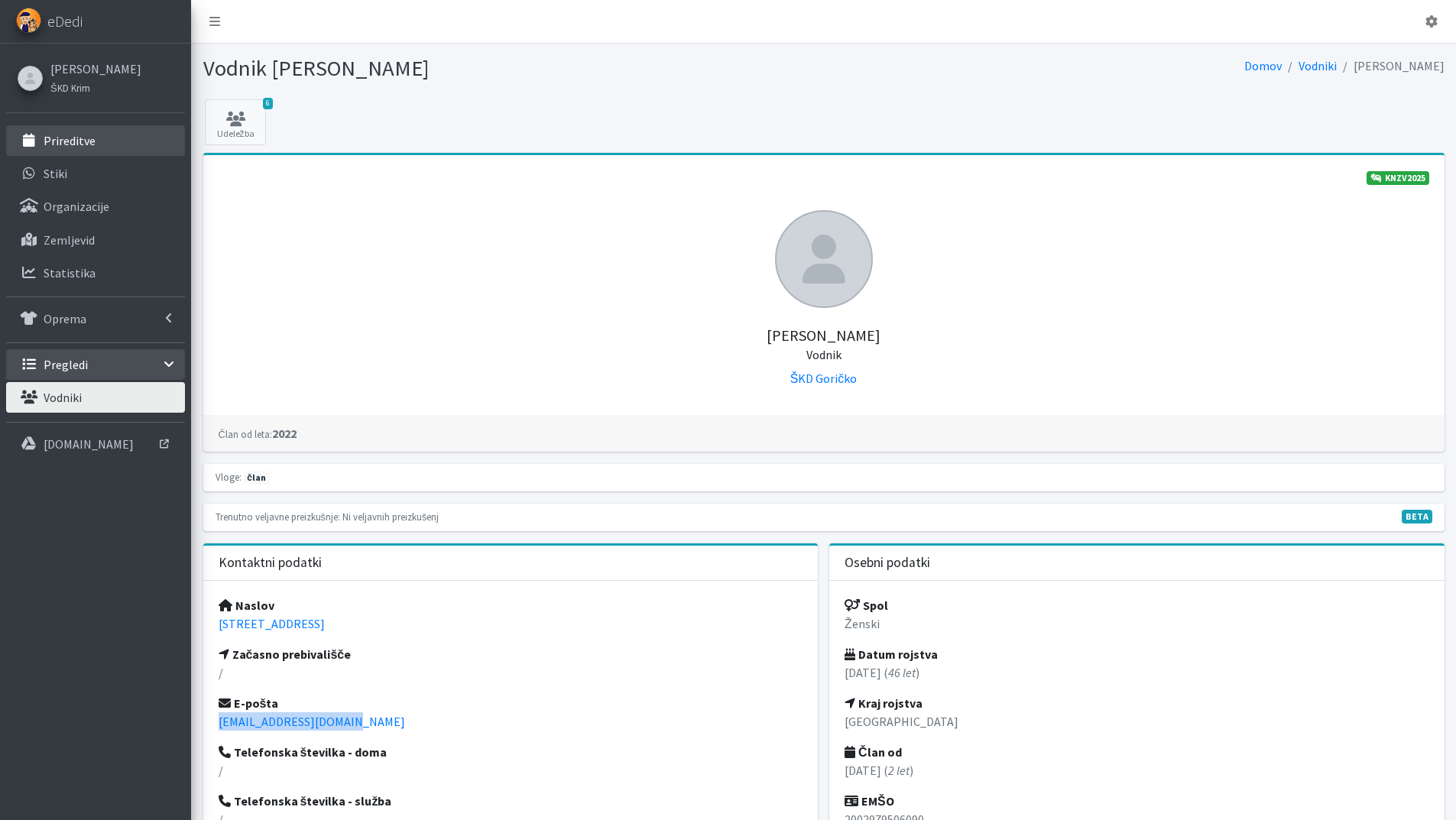
click at [87, 140] on p "Prireditve" at bounding box center [70, 140] width 52 height 15
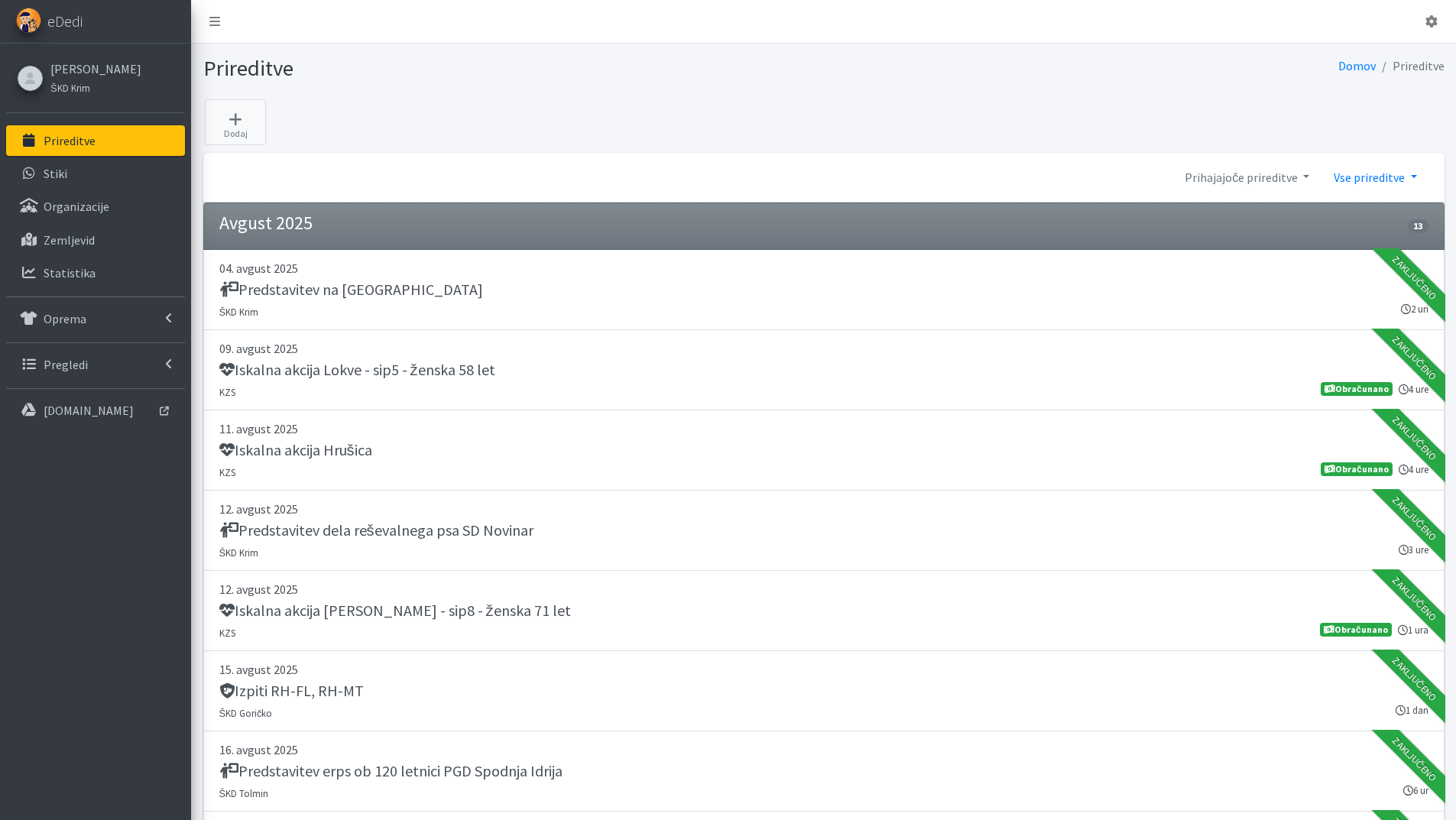
click at [1416, 174] on link "Vse prireditve" at bounding box center [1376, 177] width 107 height 31
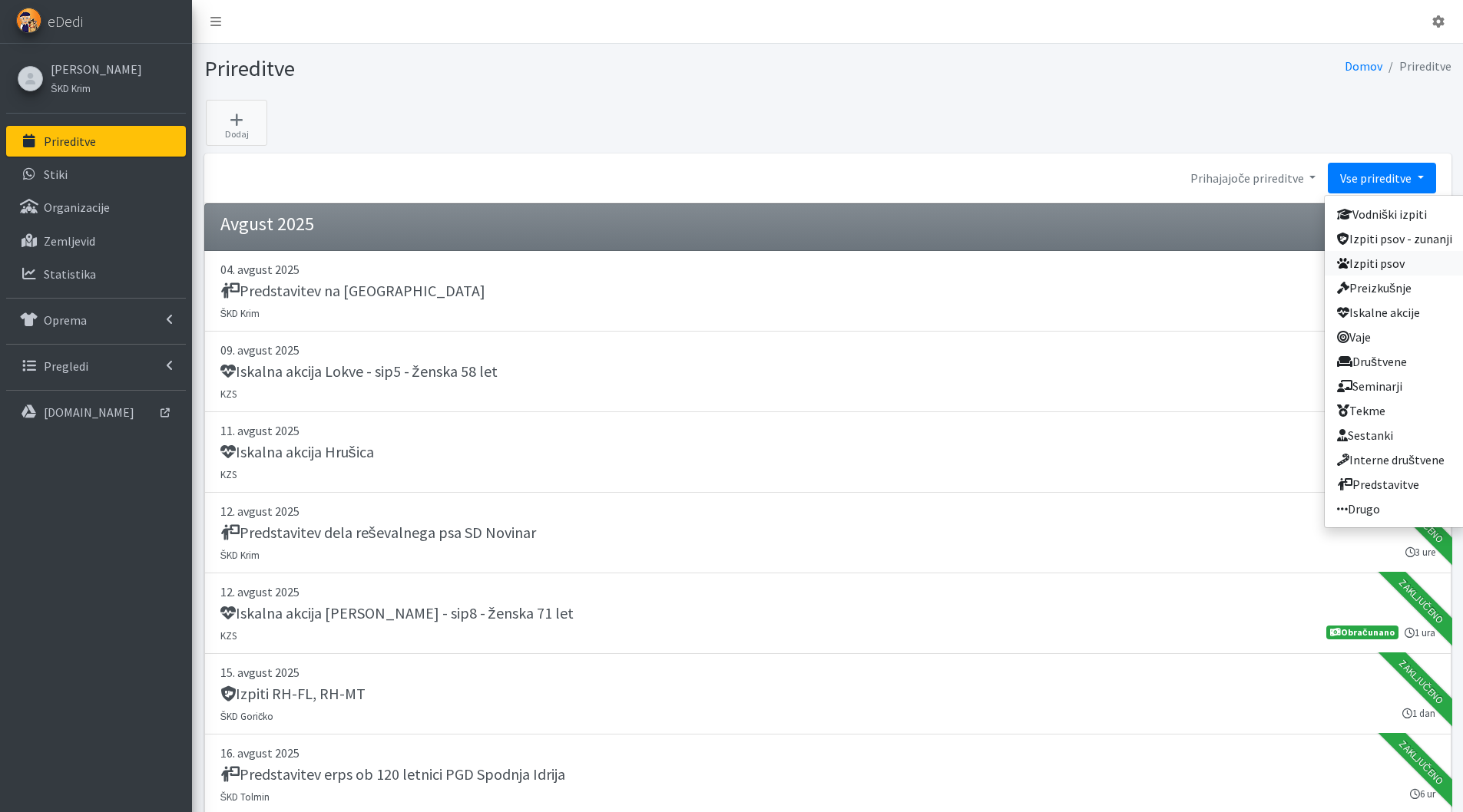
click at [1393, 265] on link "Izpiti psov" at bounding box center [1395, 263] width 140 height 25
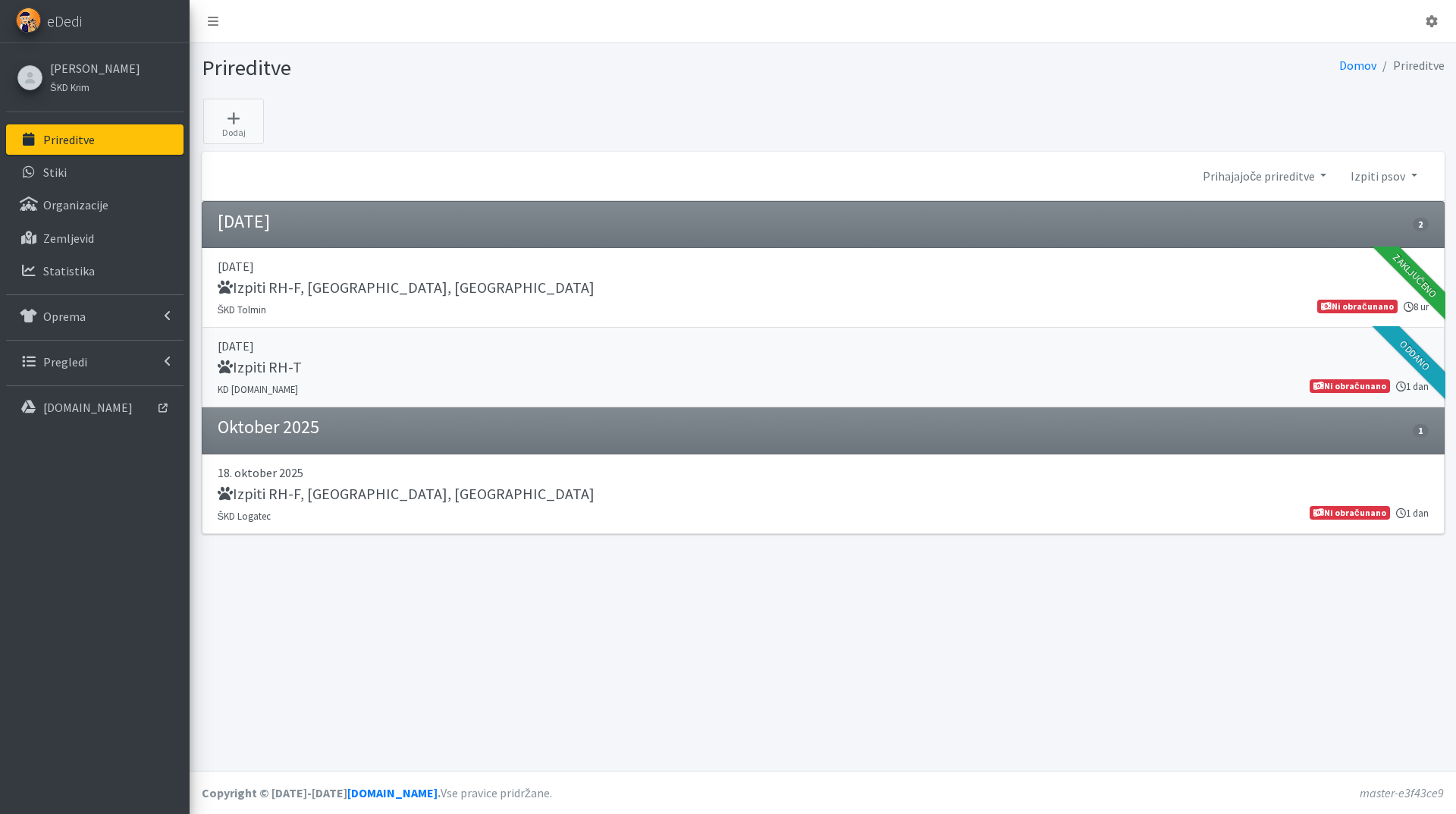
click at [289, 364] on h5 "Izpiti RH-T" at bounding box center [259, 367] width 84 height 18
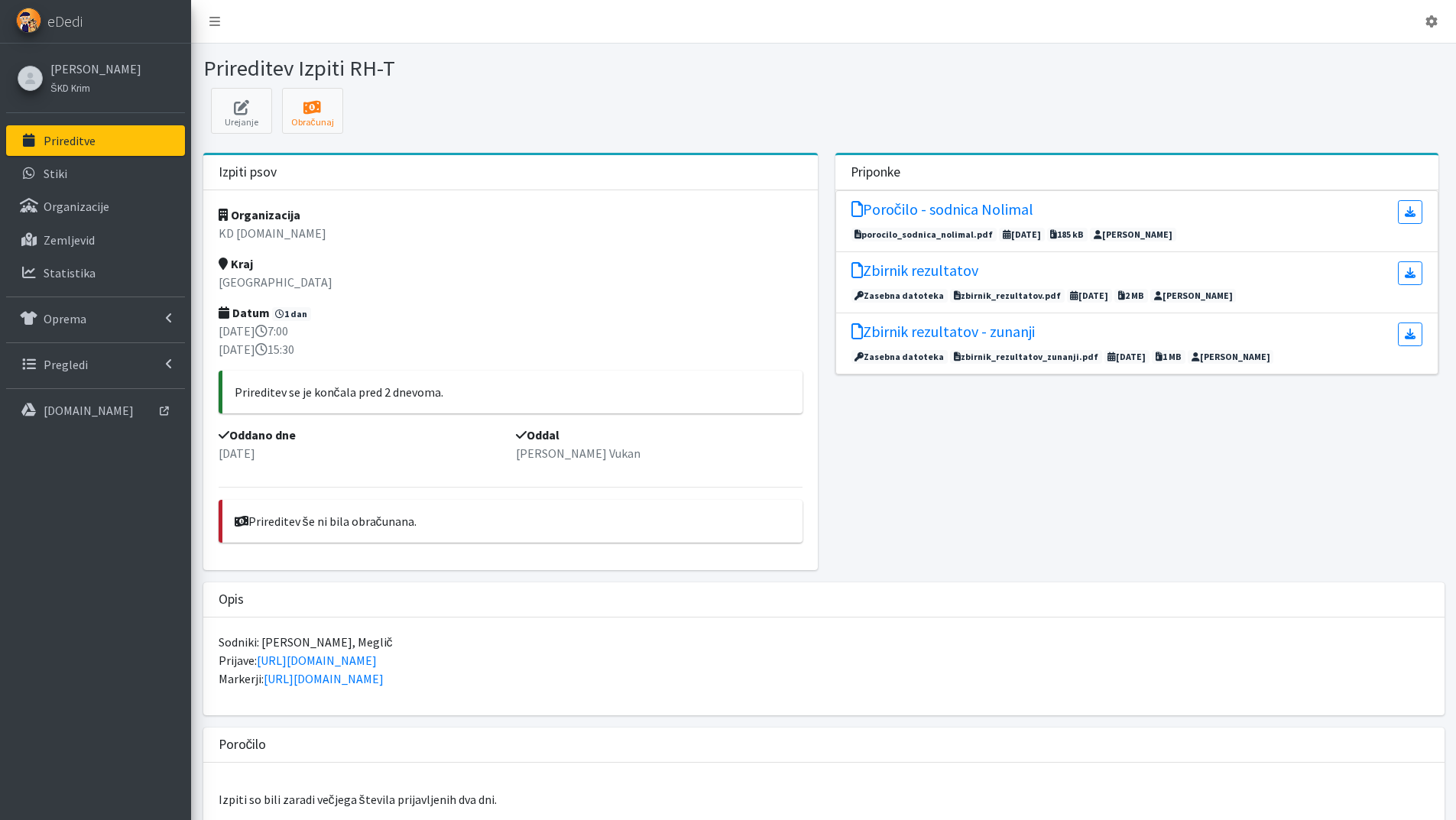
click at [82, 140] on p "Prireditve" at bounding box center [70, 140] width 52 height 15
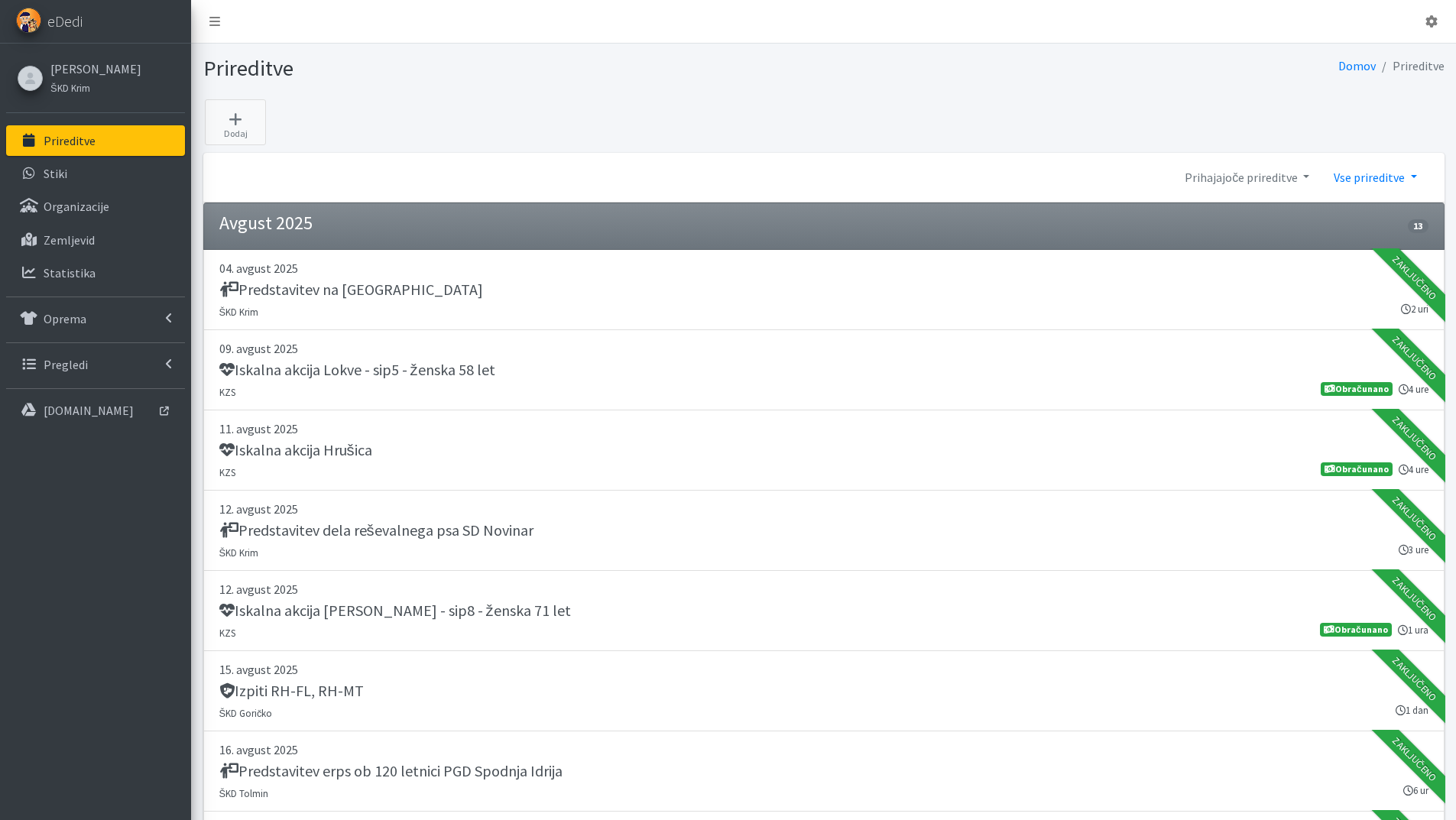
click at [1414, 176] on link "Vse prireditve" at bounding box center [1376, 177] width 107 height 31
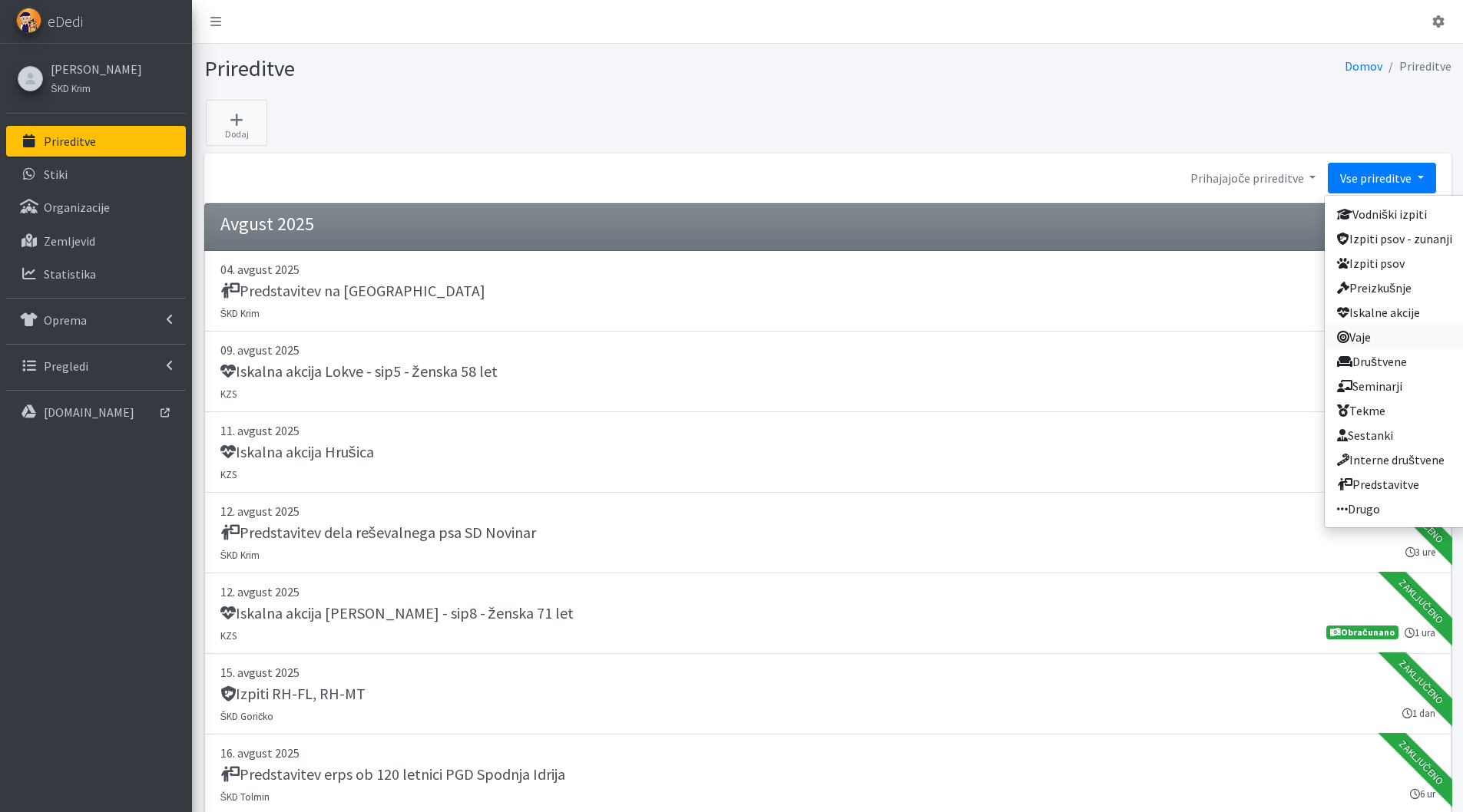
click at [1369, 335] on link "Vaje" at bounding box center [1395, 337] width 140 height 25
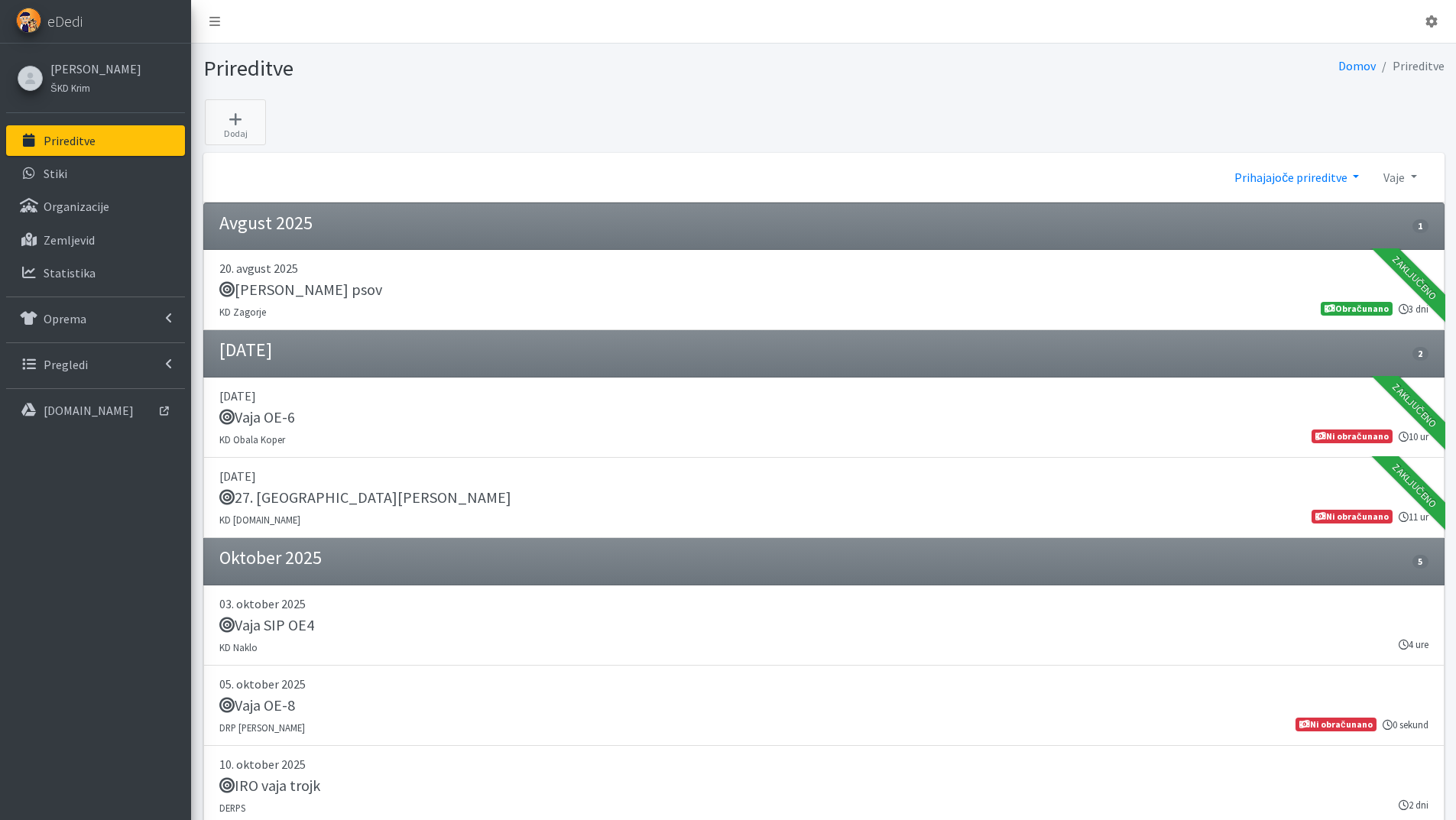
click at [1357, 174] on link "Prihajajoče prireditve" at bounding box center [1297, 177] width 149 height 31
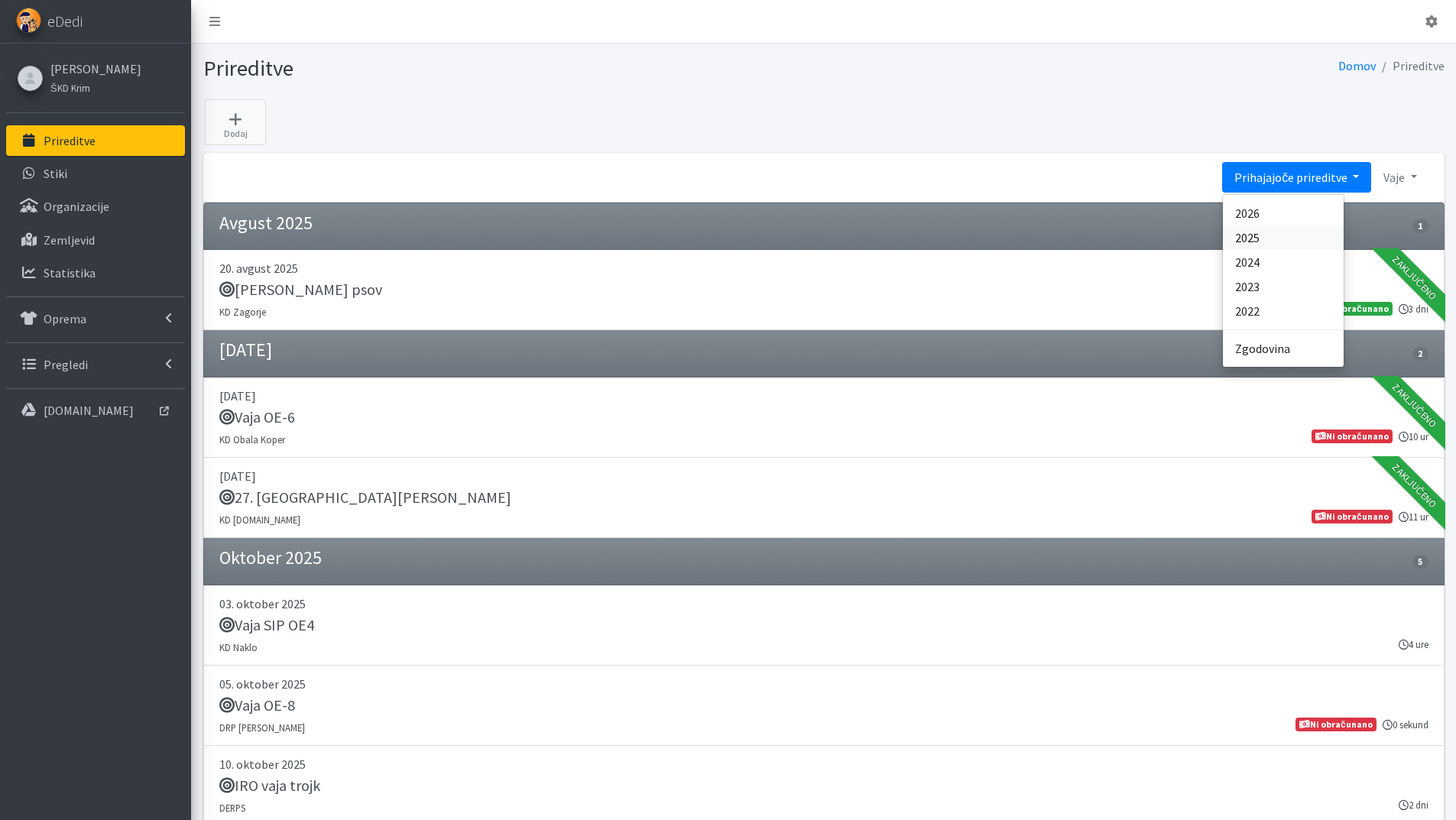
click at [1263, 237] on link "2025" at bounding box center [1284, 237] width 121 height 25
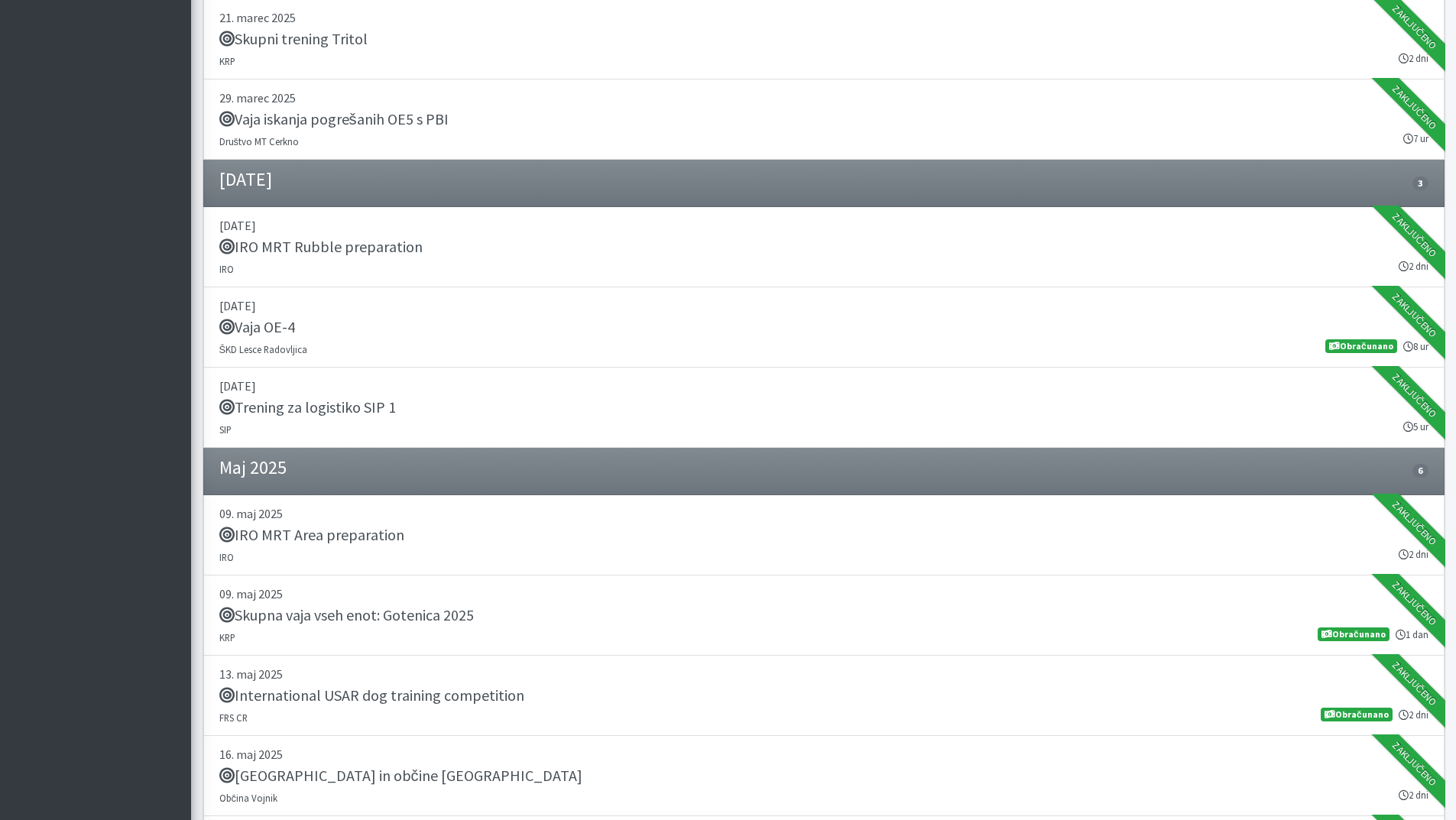
scroll to position [76, 0]
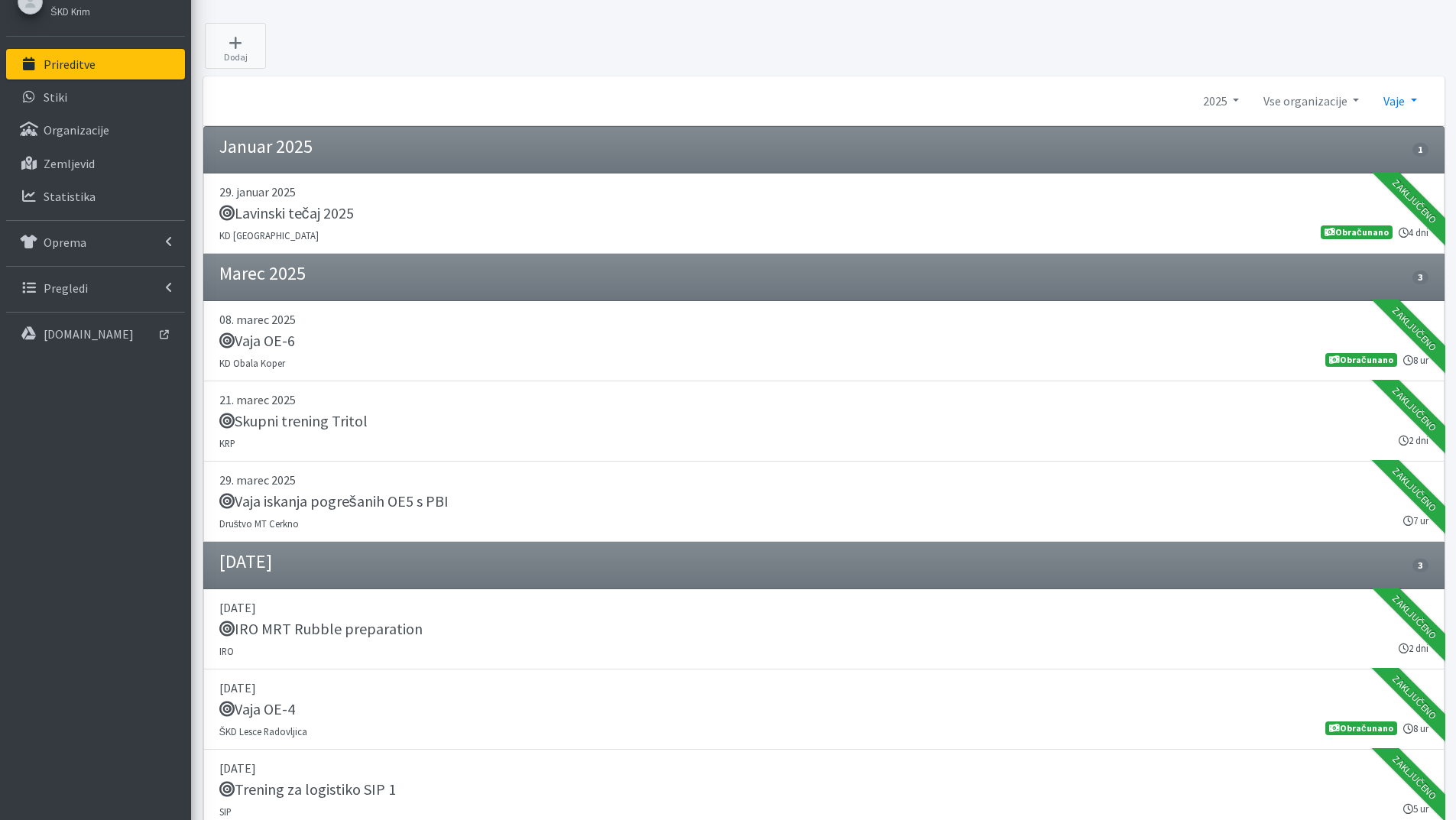
click at [1415, 98] on link "Vaje" at bounding box center [1400, 100] width 58 height 31
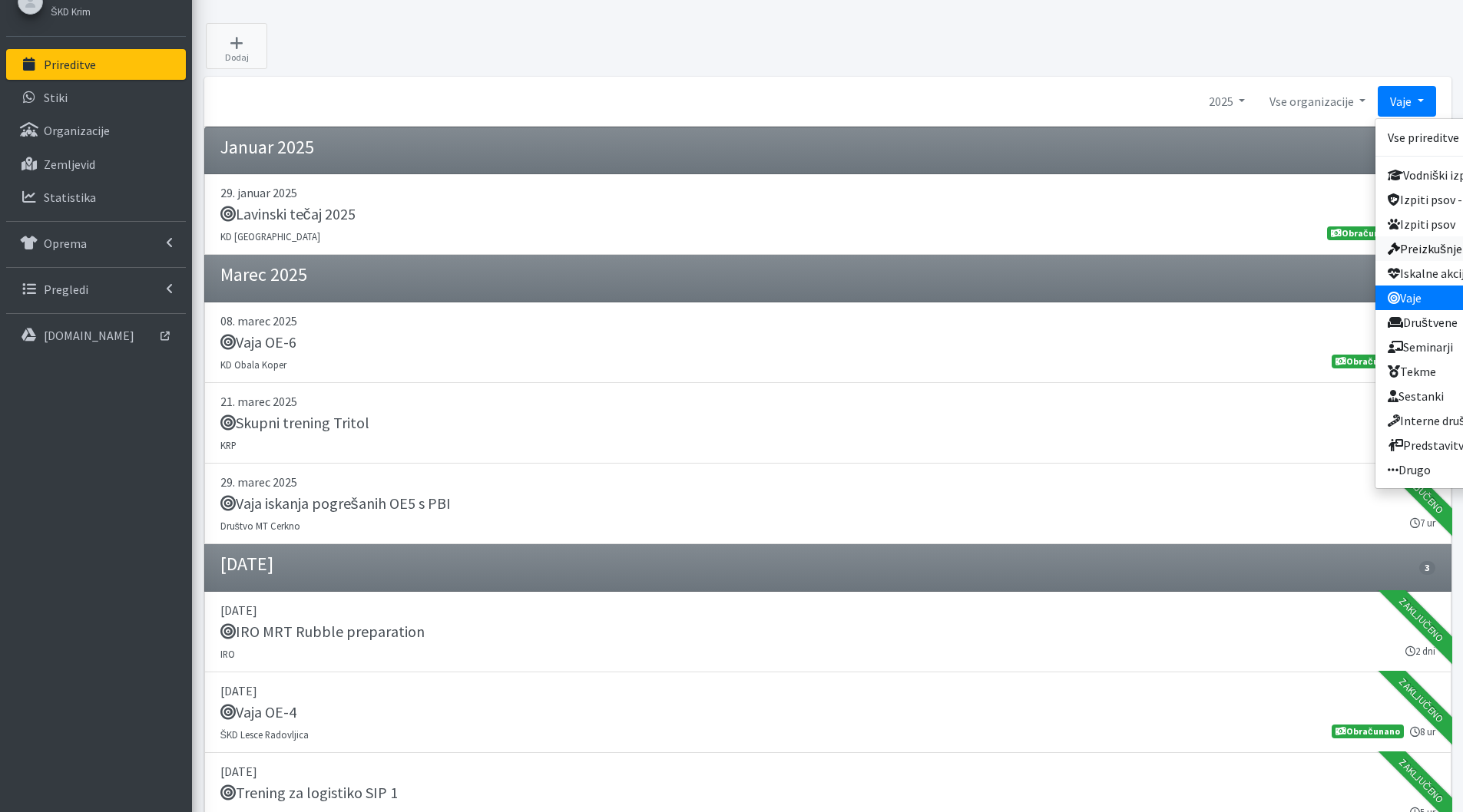
click at [1417, 244] on link "Preizkušnje" at bounding box center [1446, 248] width 140 height 25
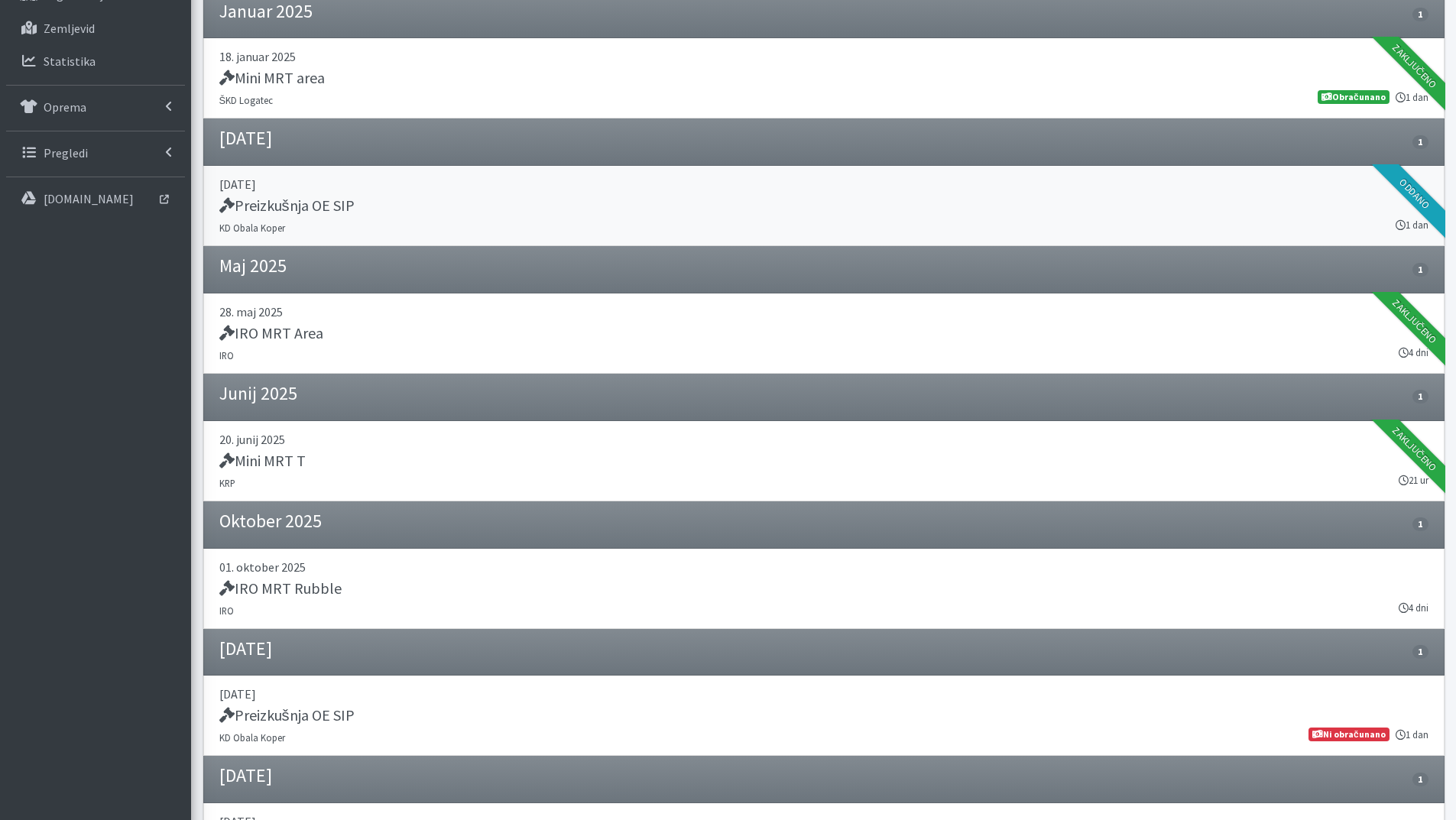
scroll to position [306, 0]
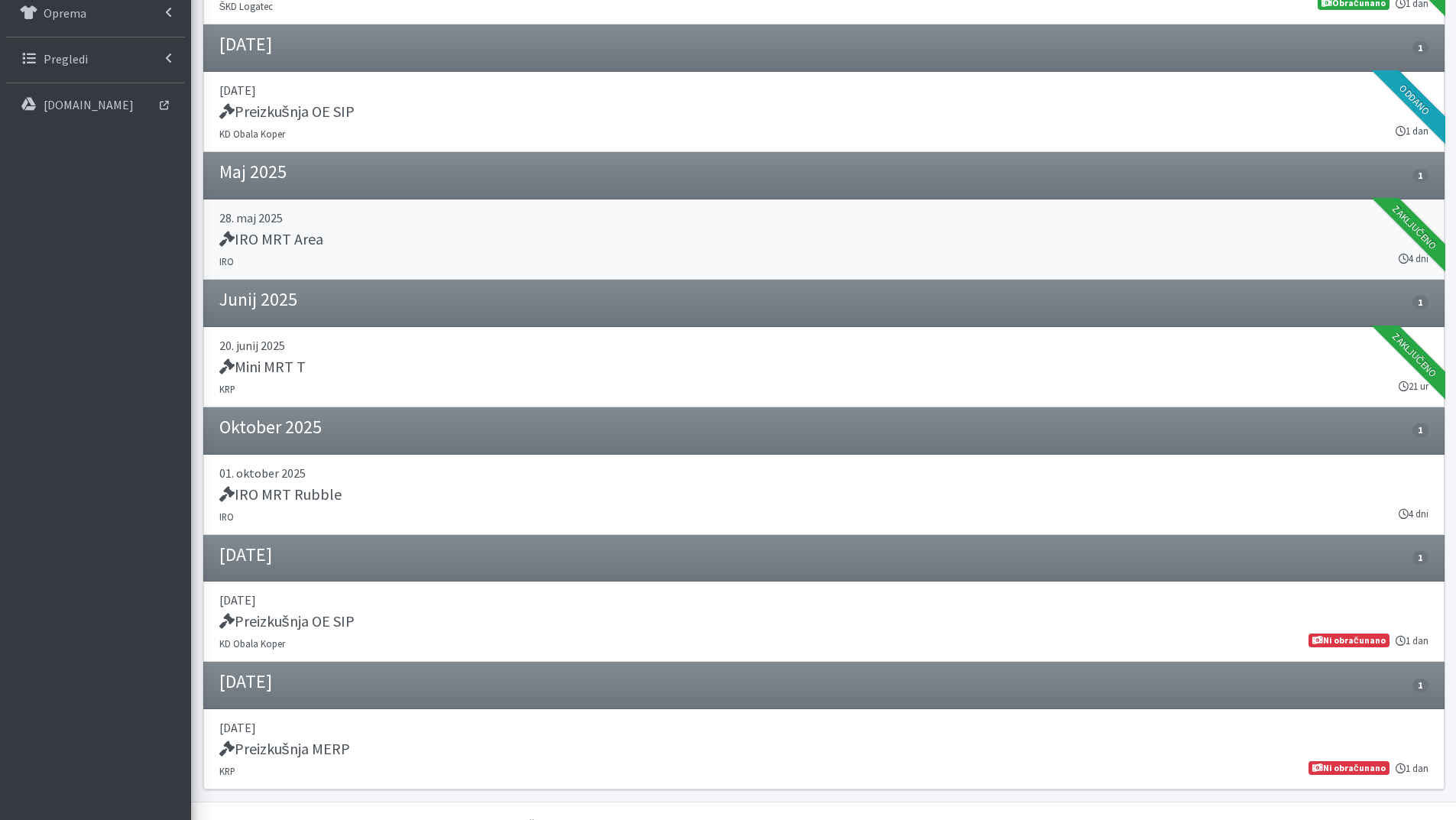
click at [295, 236] on h5 "IRO MRT Area" at bounding box center [271, 239] width 104 height 18
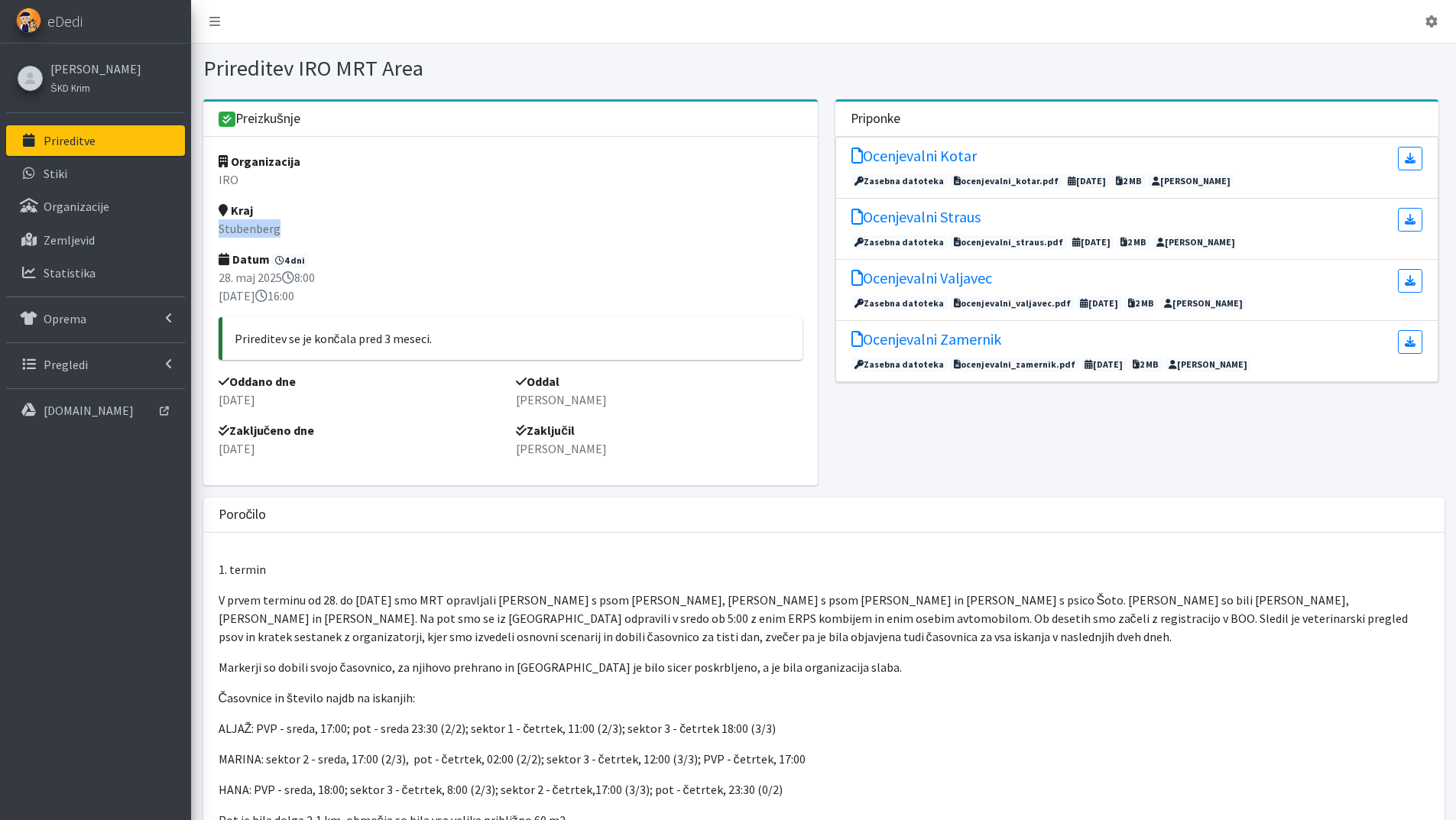
drag, startPoint x: 219, startPoint y: 228, endPoint x: 292, endPoint y: 230, distance: 73.0
click at [292, 230] on p "Stubenberg" at bounding box center [510, 228] width 585 height 18
copy p "Stubenberg"
